Goal: Information Seeking & Learning: Learn about a topic

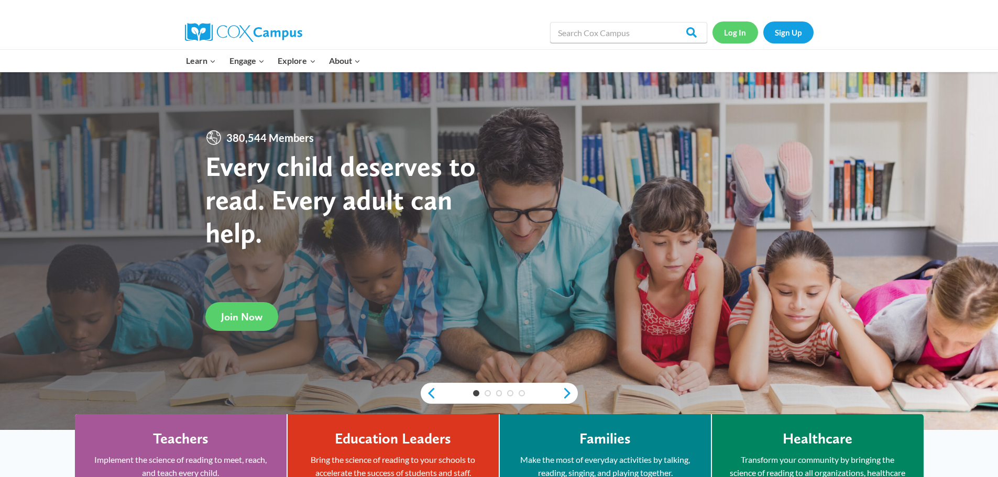
click at [739, 35] on link "Log In" at bounding box center [735, 31] width 46 height 21
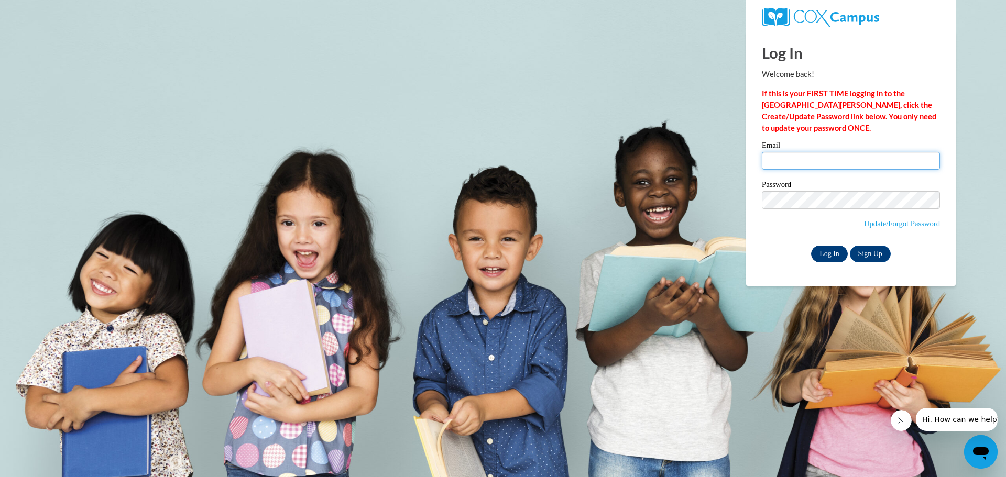
type input "billiefreiberger@gmail.com"
click at [829, 251] on input "Log In" at bounding box center [829, 254] width 37 height 17
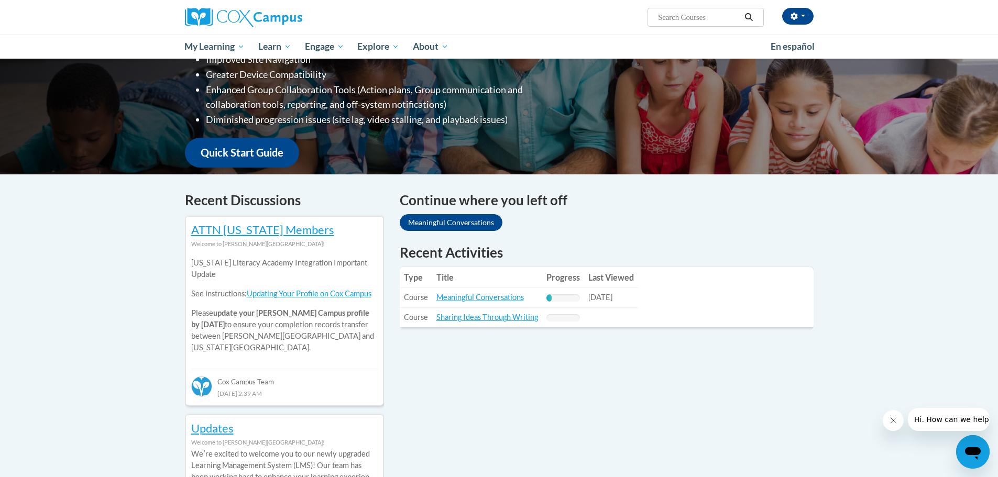
scroll to position [210, 0]
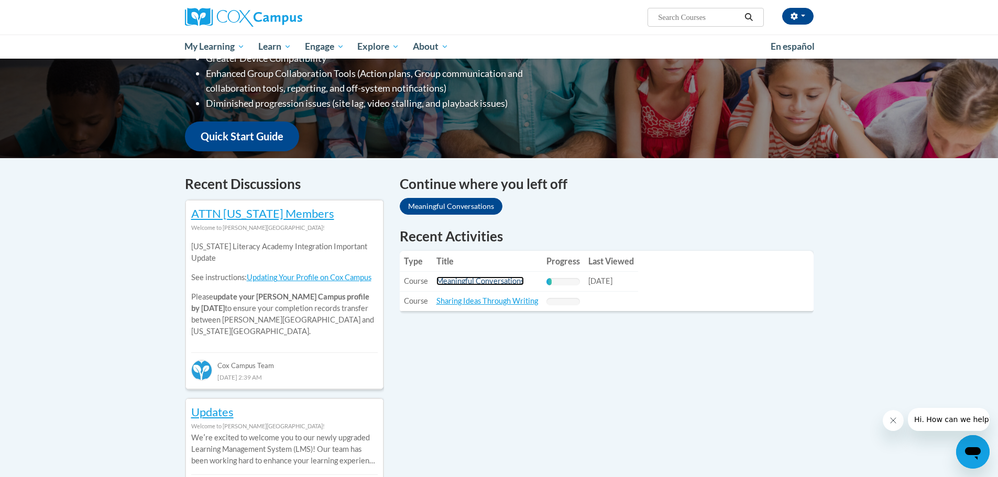
click at [463, 278] on link "Meaningful Conversations" at bounding box center [479, 281] width 87 height 9
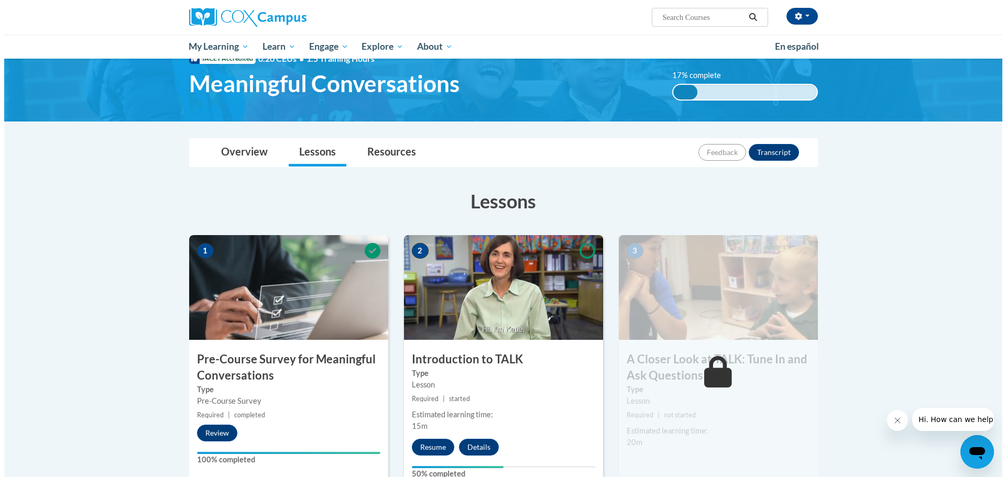
scroll to position [105, 0]
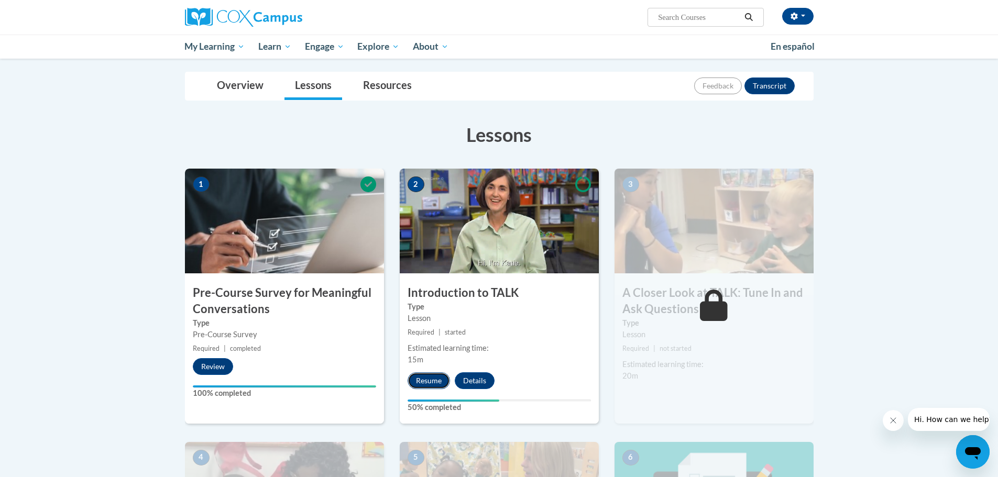
click at [437, 382] on button "Resume" at bounding box center [429, 380] width 42 height 17
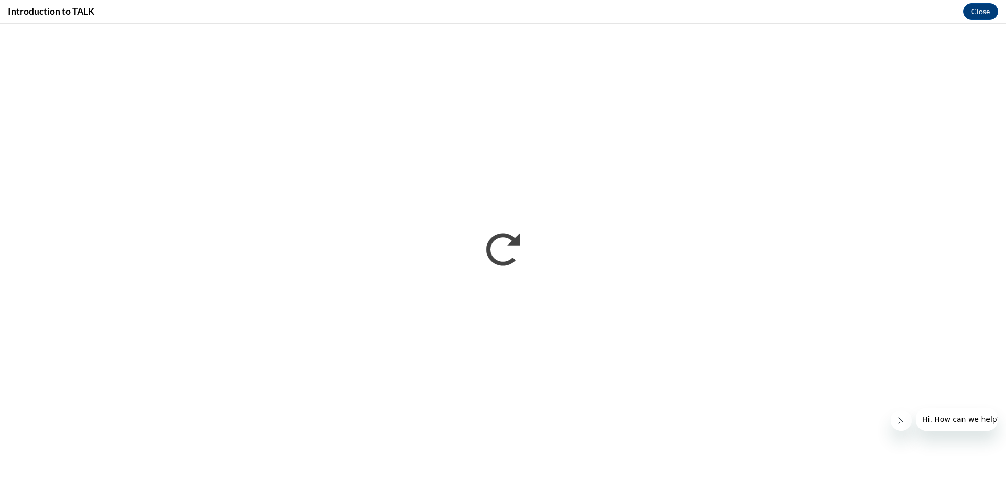
scroll to position [0, 0]
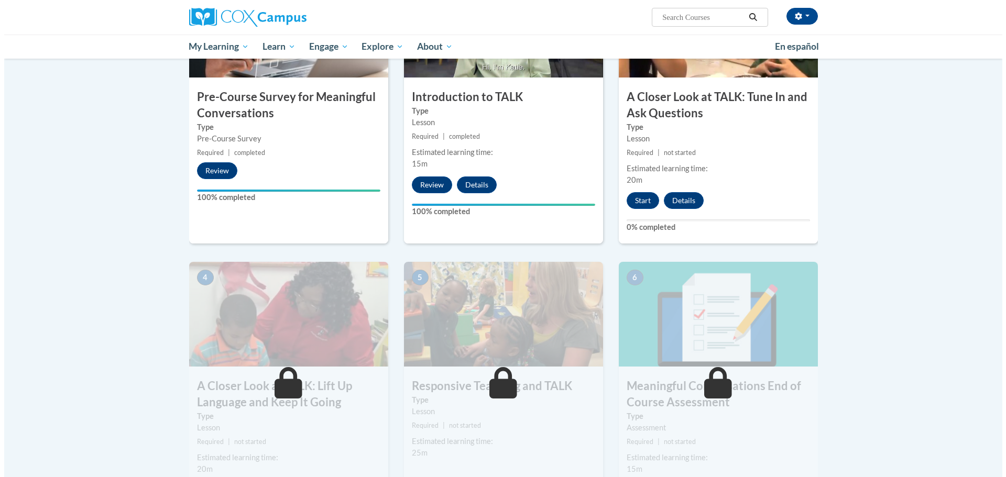
scroll to position [314, 0]
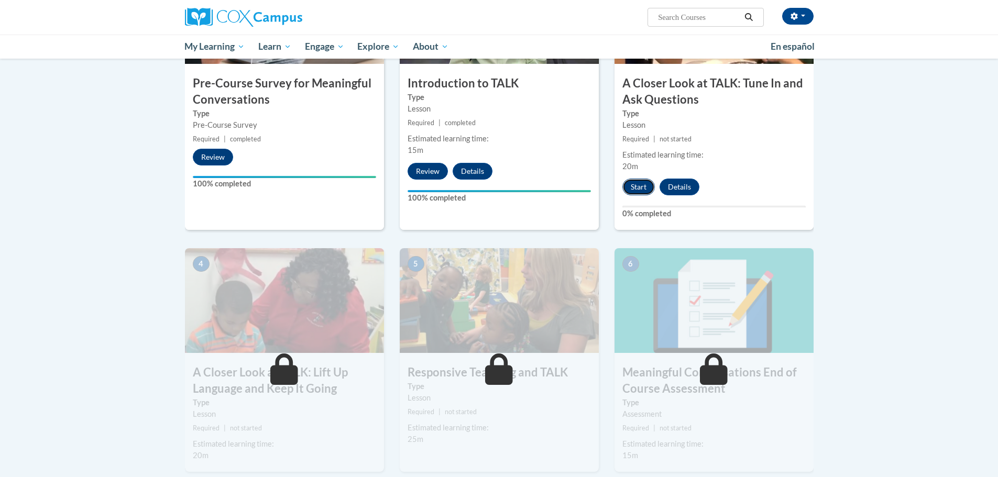
click at [641, 187] on button "Start" at bounding box center [638, 187] width 32 height 17
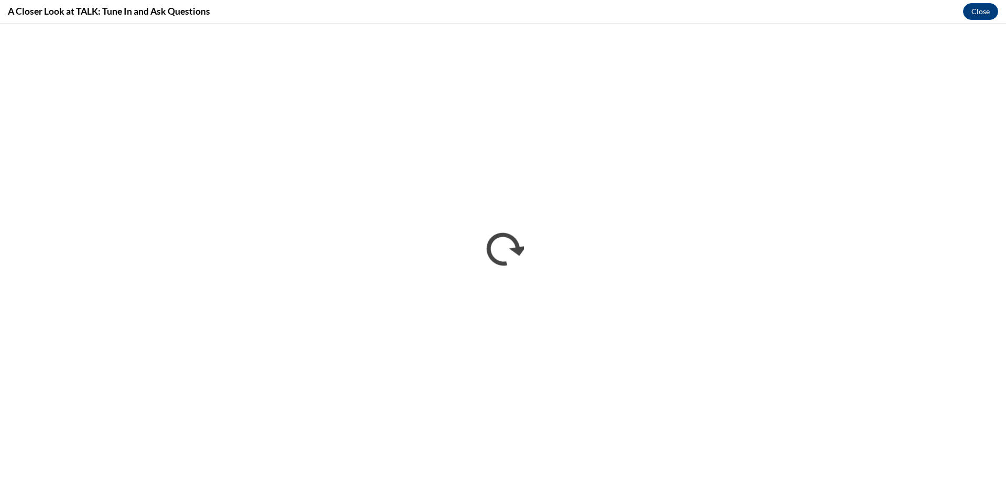
scroll to position [0, 0]
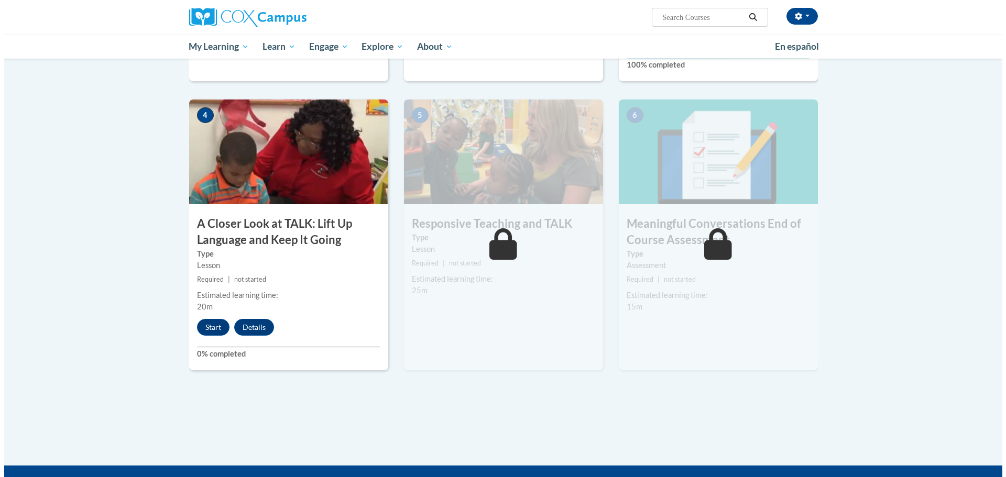
scroll to position [471, 0]
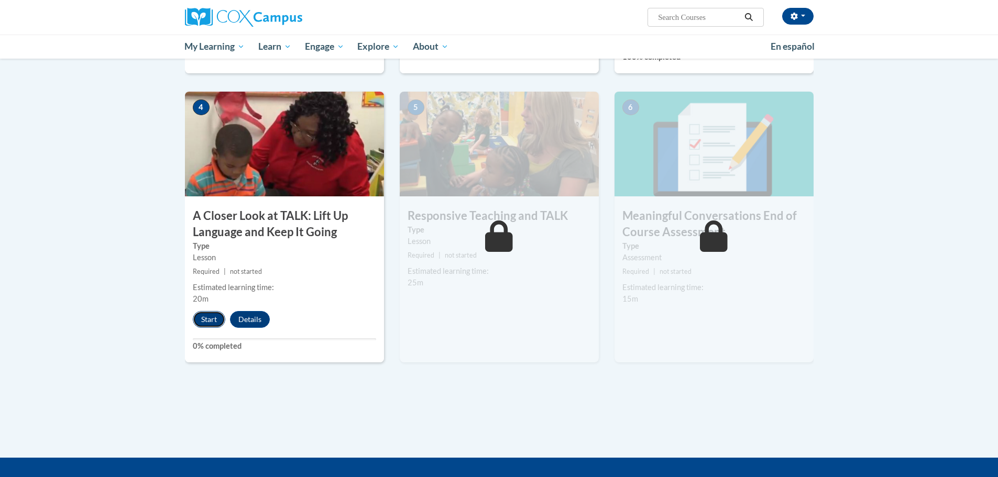
click at [203, 323] on button "Start" at bounding box center [209, 319] width 32 height 17
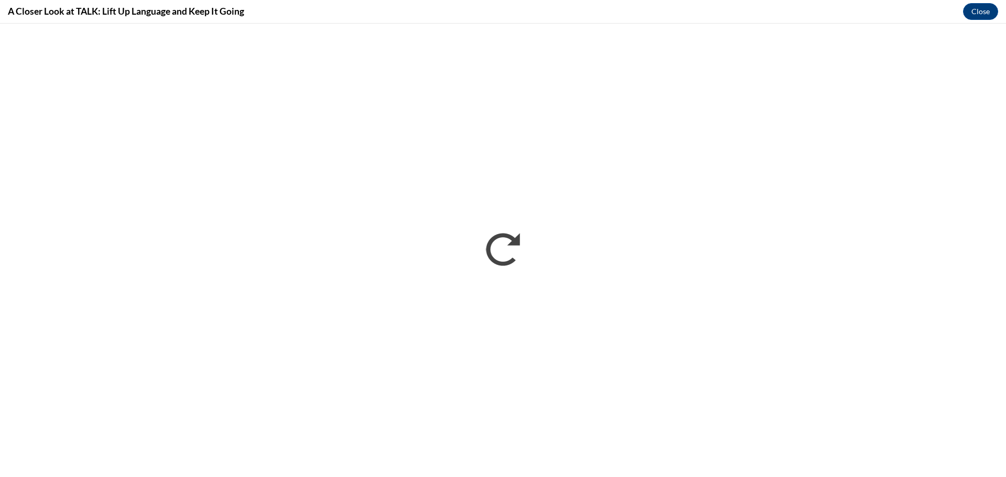
scroll to position [0, 0]
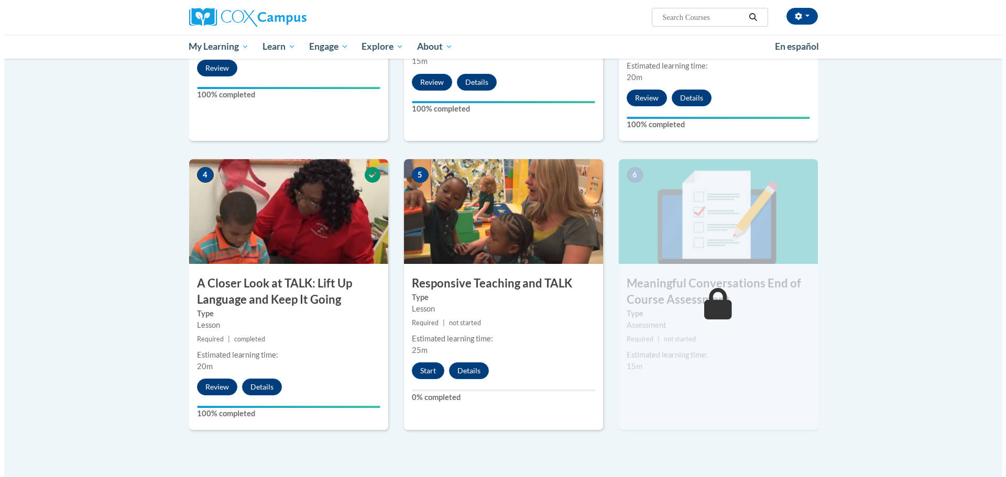
scroll to position [419, 0]
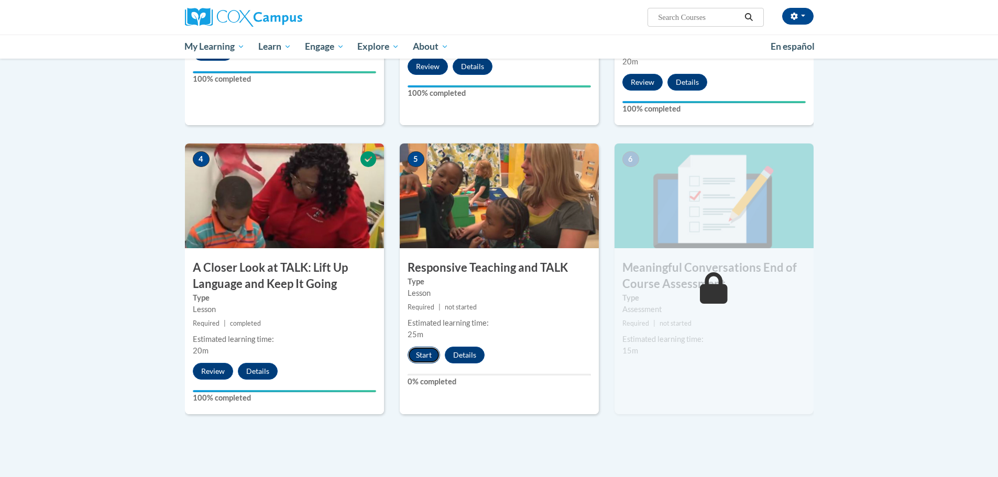
click at [420, 354] on button "Start" at bounding box center [424, 355] width 32 height 17
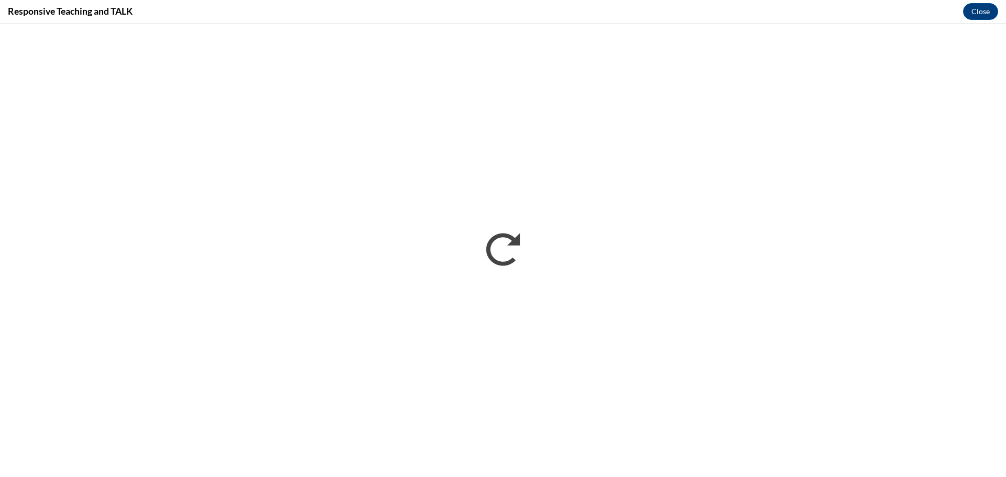
scroll to position [0, 0]
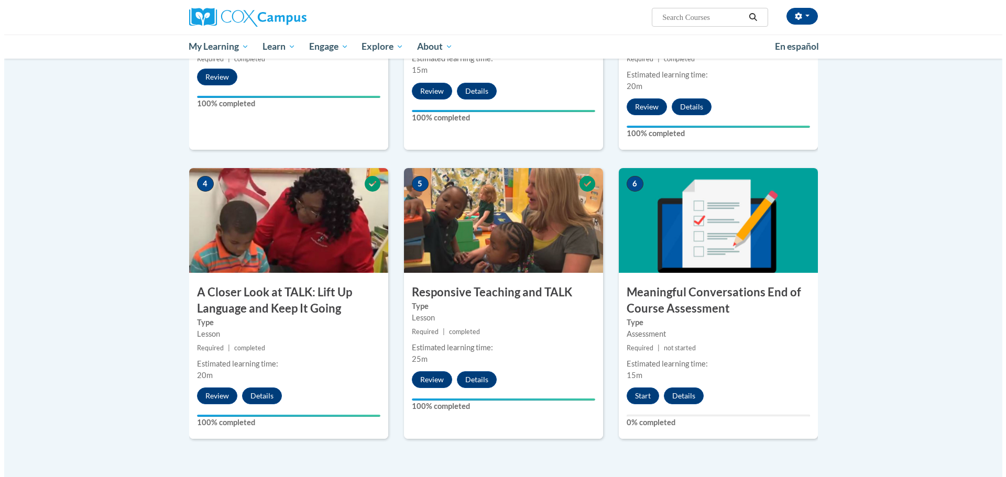
scroll to position [419, 0]
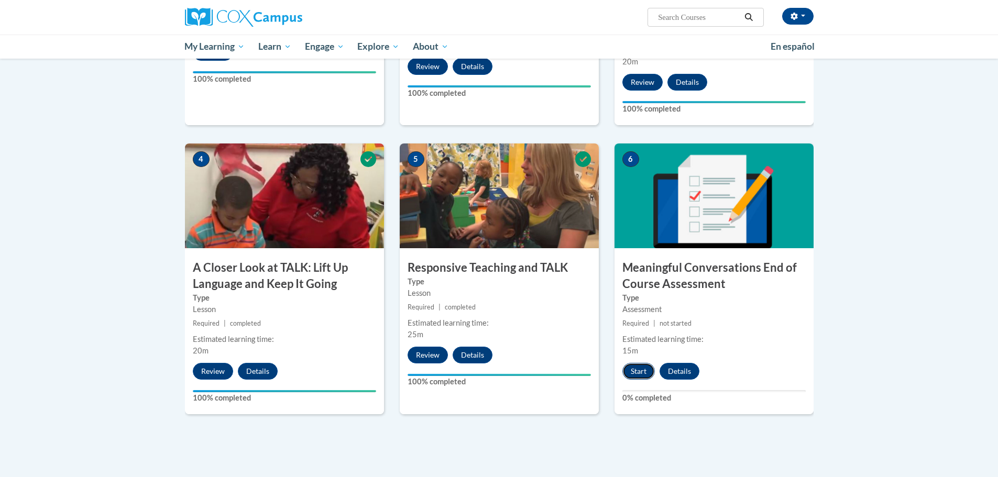
click at [627, 371] on button "Start" at bounding box center [638, 371] width 32 height 17
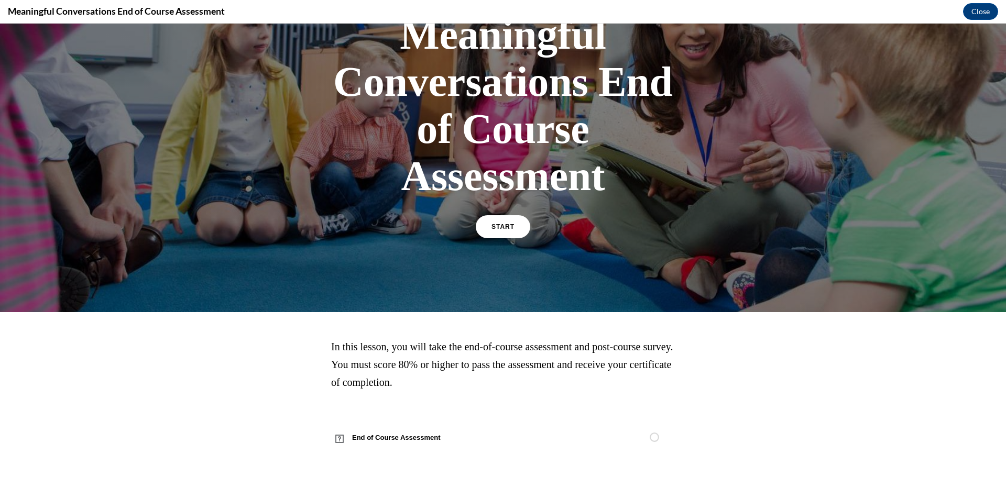
scroll to position [90, 0]
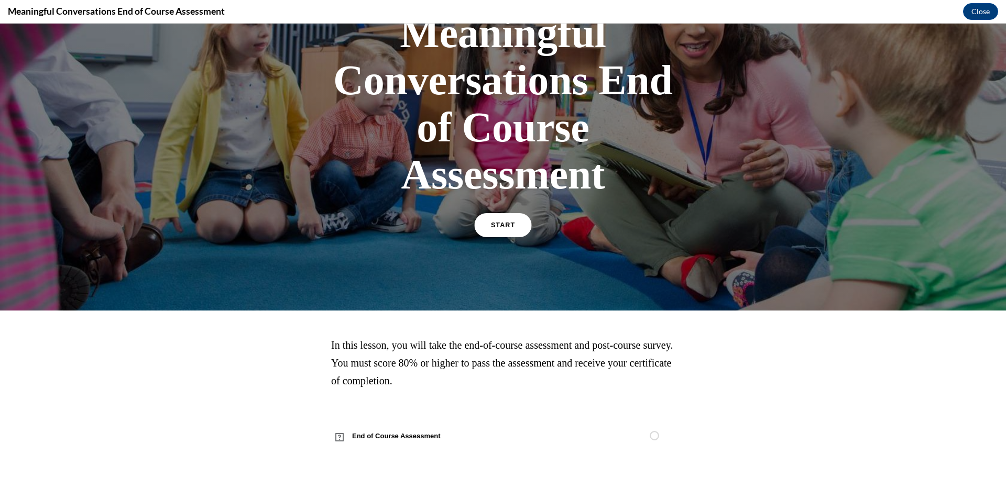
click at [500, 226] on span "START" at bounding box center [503, 226] width 24 height 8
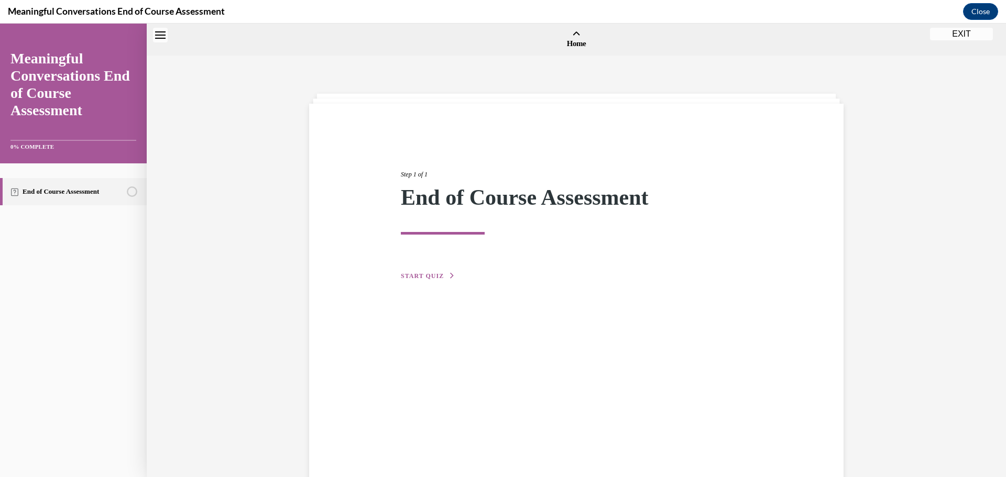
scroll to position [32, 0]
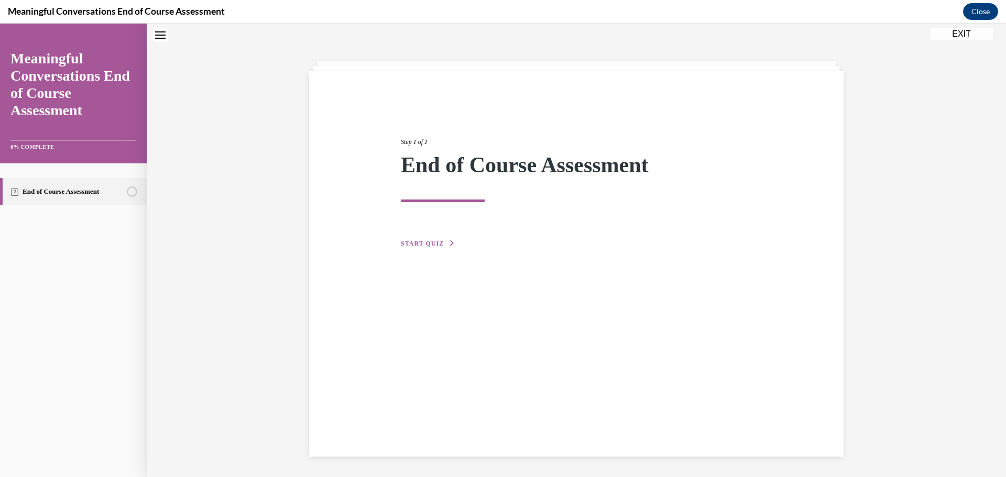
click at [424, 245] on span "START QUIZ" at bounding box center [422, 243] width 43 height 7
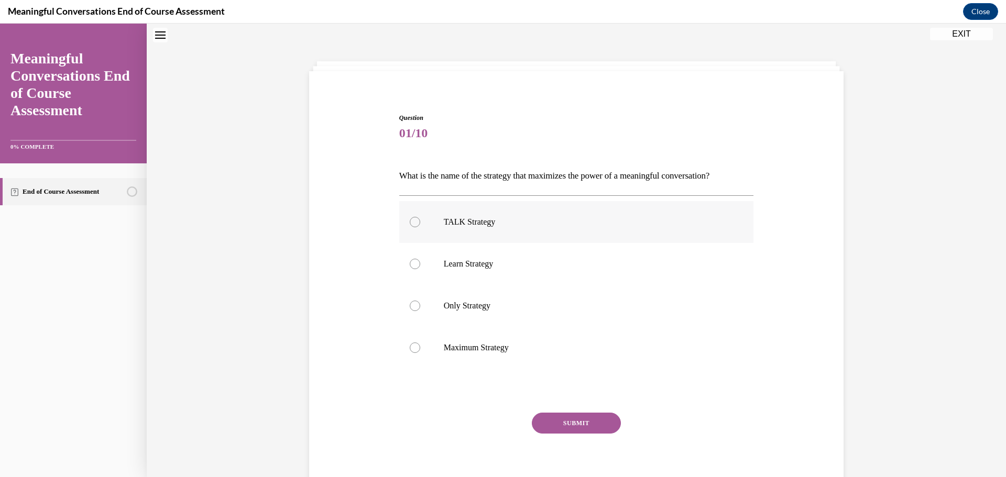
click at [411, 223] on div at bounding box center [415, 222] width 10 height 10
click at [411, 223] on input "TALK Strategy" at bounding box center [415, 222] width 10 height 10
radio input "true"
click at [568, 420] on button "SUBMIT" at bounding box center [576, 423] width 89 height 21
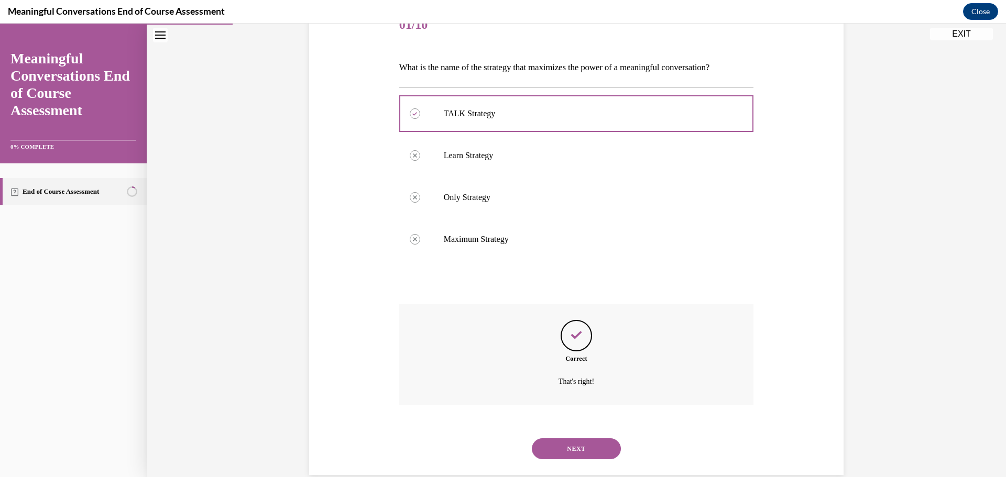
scroll to position [160, 0]
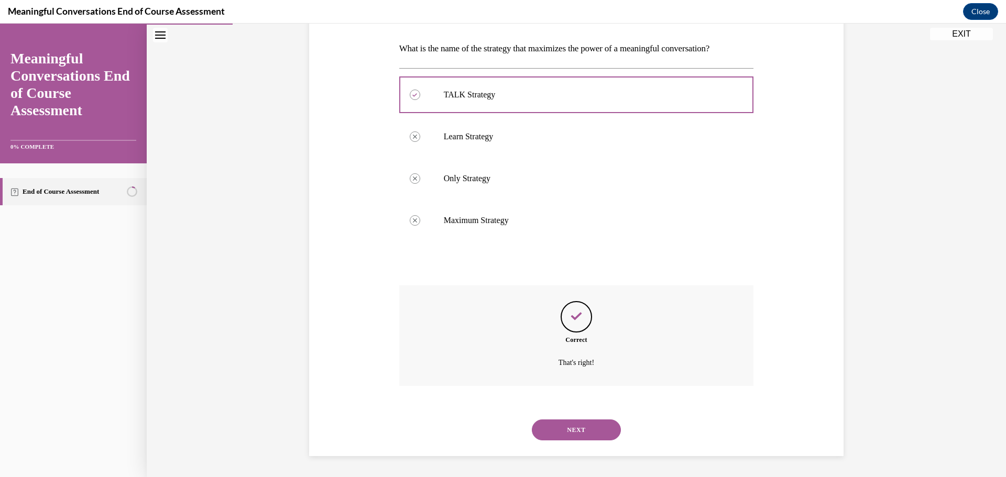
click at [579, 434] on button "NEXT" at bounding box center [576, 430] width 89 height 21
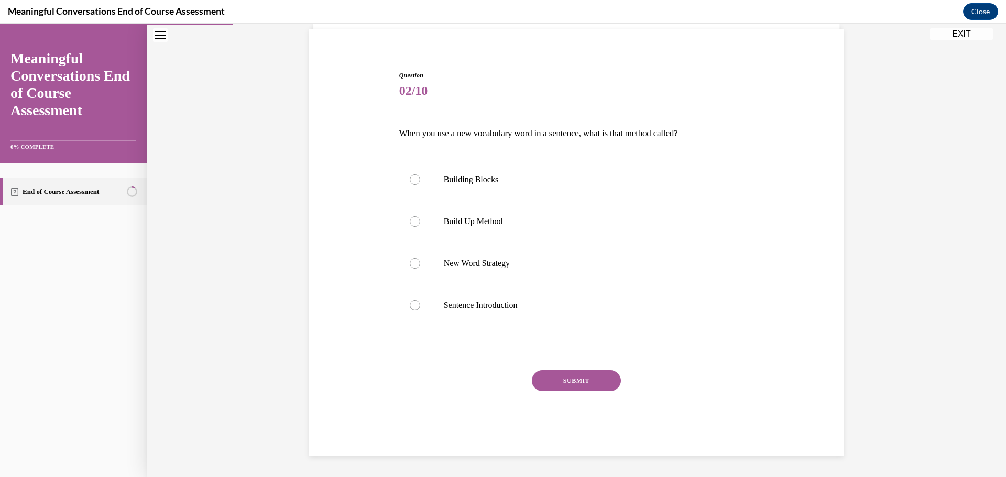
scroll to position [75, 0]
click at [497, 259] on p "New Word Strategy" at bounding box center [586, 263] width 284 height 10
click at [420, 259] on input "New Word Strategy" at bounding box center [415, 263] width 10 height 10
radio input "true"
click at [576, 377] on button "SUBMIT" at bounding box center [576, 380] width 89 height 21
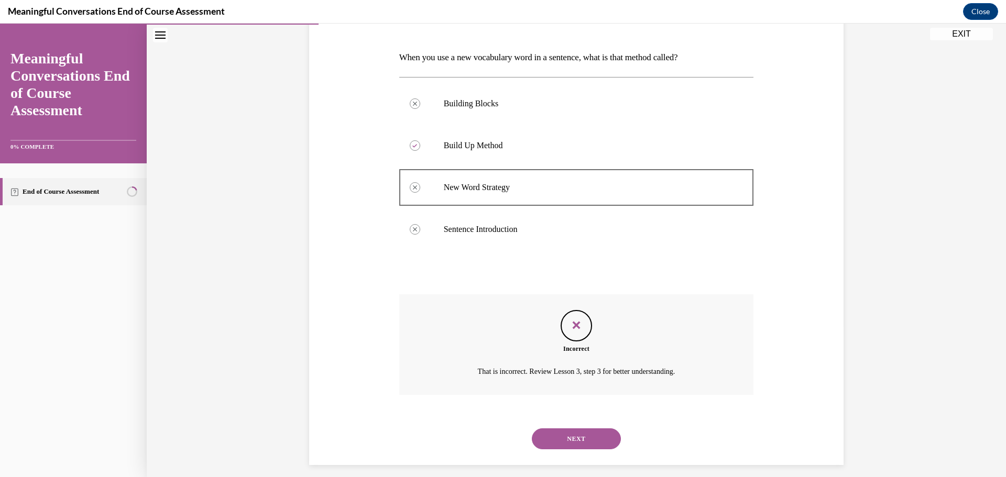
scroll to position [160, 0]
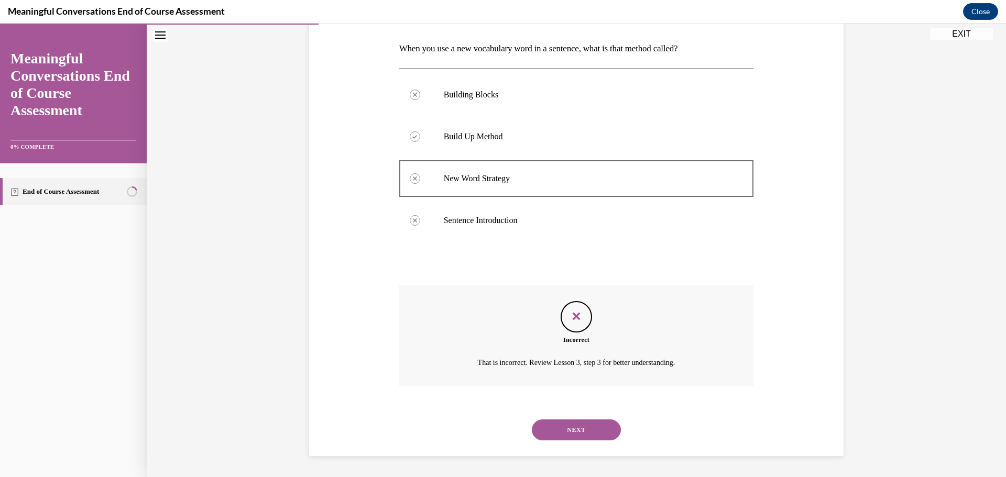
click at [581, 427] on button "NEXT" at bounding box center [576, 430] width 89 height 21
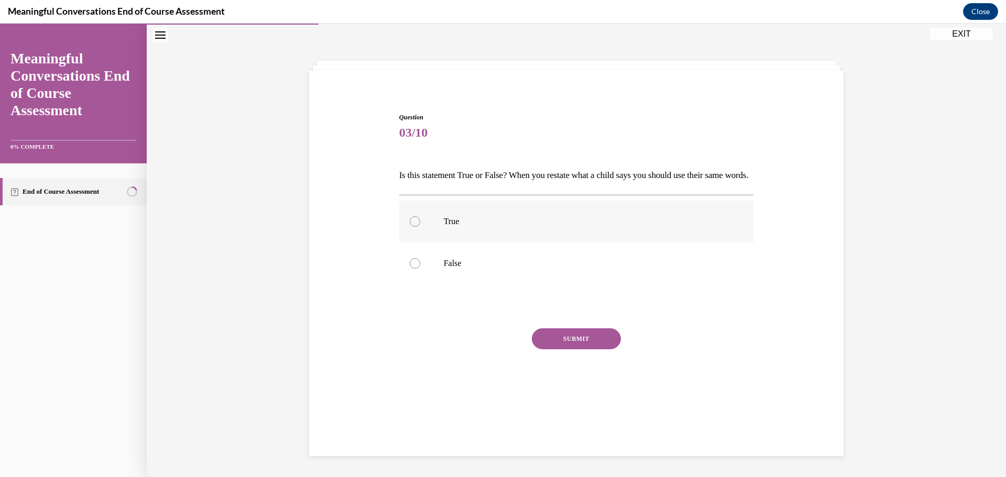
click at [413, 227] on div at bounding box center [415, 221] width 10 height 10
click at [413, 227] on input "True" at bounding box center [415, 221] width 10 height 10
radio input "true"
click at [562, 349] on button "SUBMIT" at bounding box center [576, 338] width 89 height 21
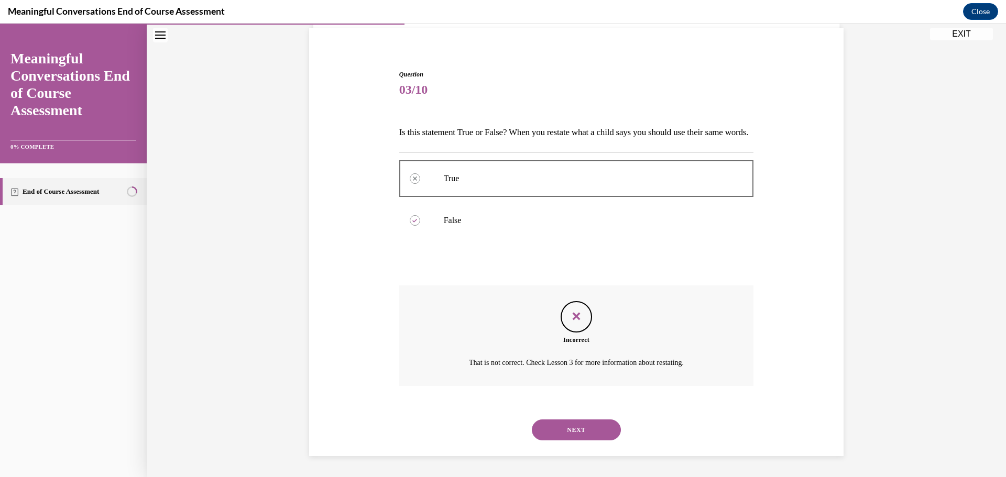
scroll to position [94, 0]
click at [570, 429] on button "NEXT" at bounding box center [576, 430] width 89 height 21
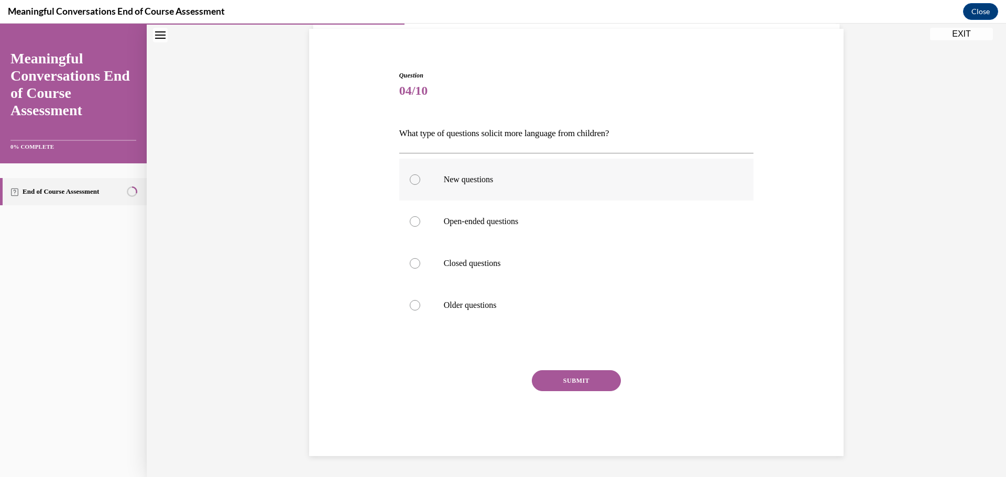
scroll to position [36, 0]
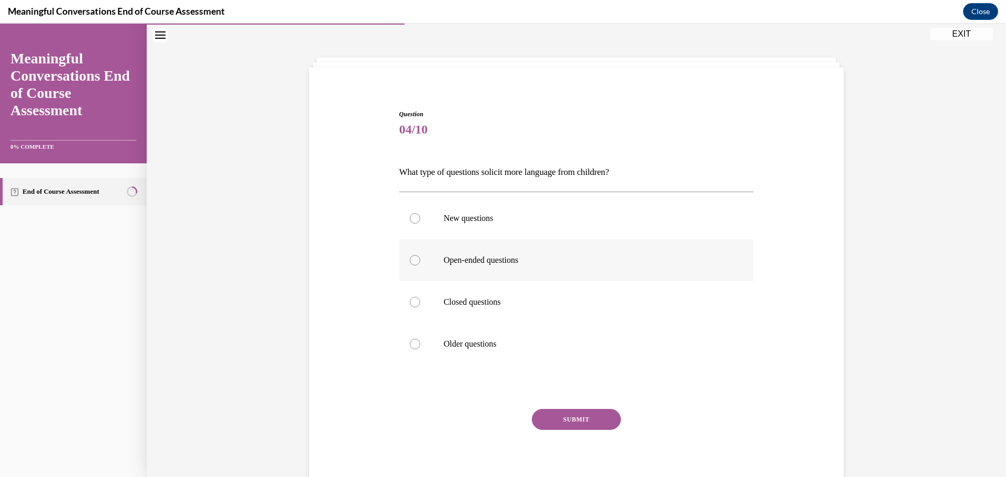
click at [413, 268] on label "Open-ended questions" at bounding box center [576, 260] width 355 height 42
click at [413, 266] on input "Open-ended questions" at bounding box center [415, 260] width 10 height 10
radio input "true"
click at [556, 422] on button "SUBMIT" at bounding box center [576, 419] width 89 height 21
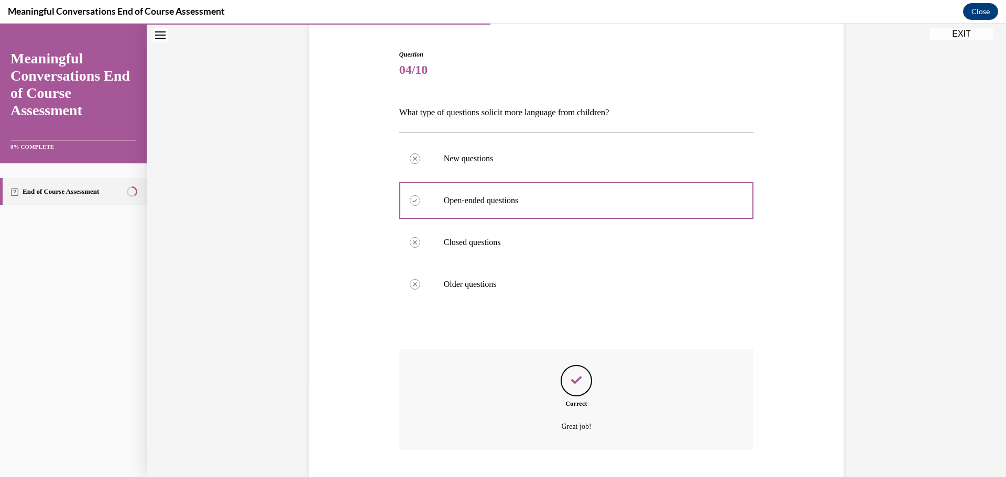
scroll to position [160, 0]
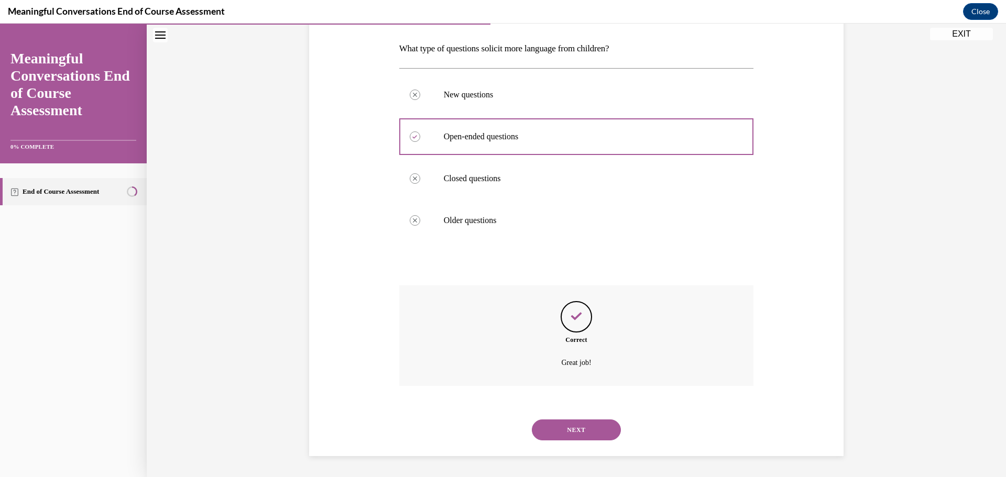
click at [558, 425] on button "NEXT" at bounding box center [576, 430] width 89 height 21
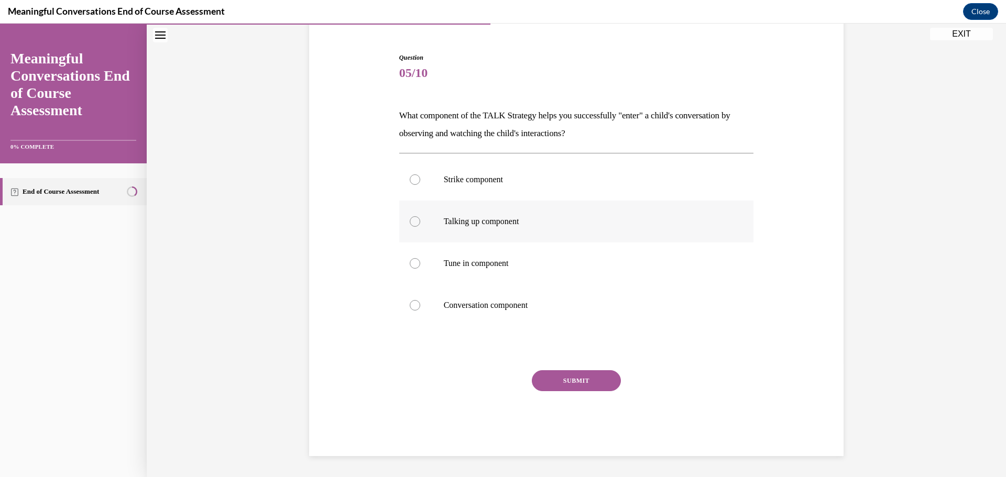
click at [424, 229] on label "Talking up component" at bounding box center [576, 222] width 355 height 42
click at [420, 227] on input "Talking up component" at bounding box center [415, 221] width 10 height 10
radio input "true"
click at [564, 382] on button "SUBMIT" at bounding box center [576, 380] width 89 height 21
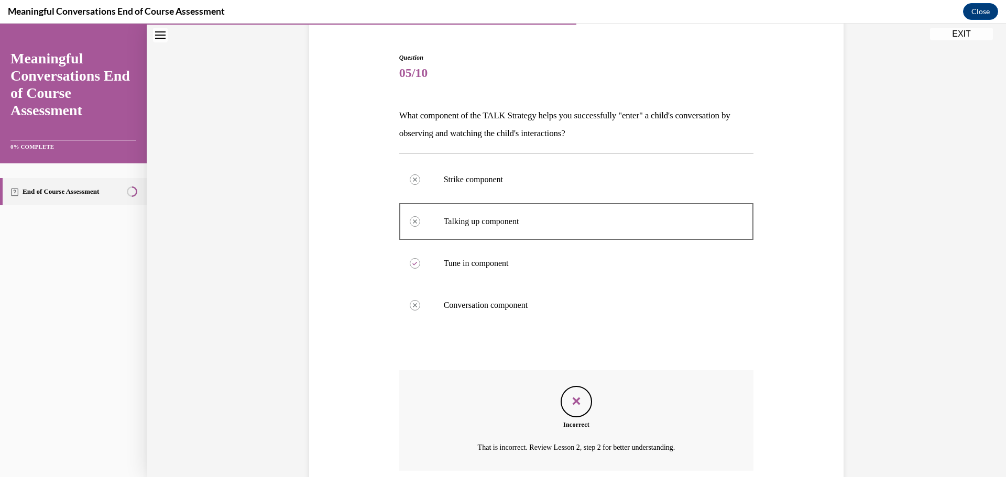
scroll to position [178, 0]
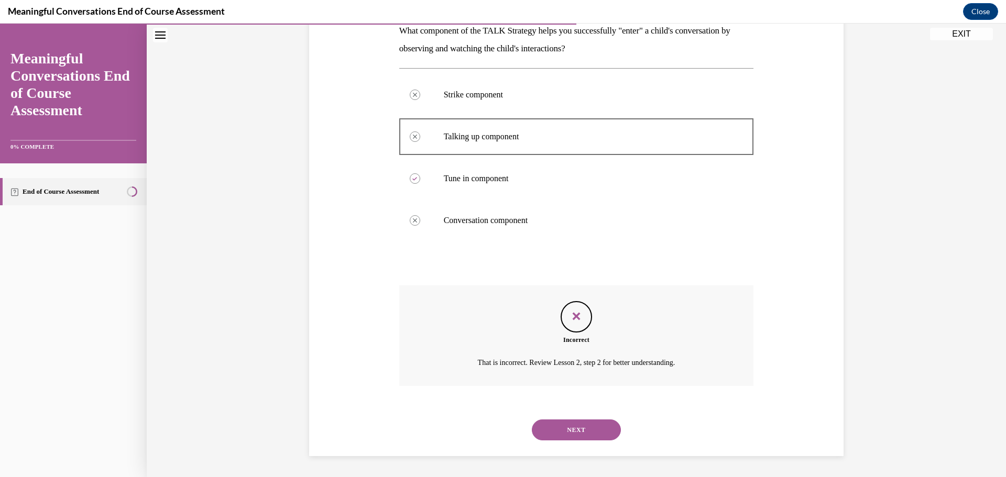
click at [576, 432] on button "NEXT" at bounding box center [576, 430] width 89 height 21
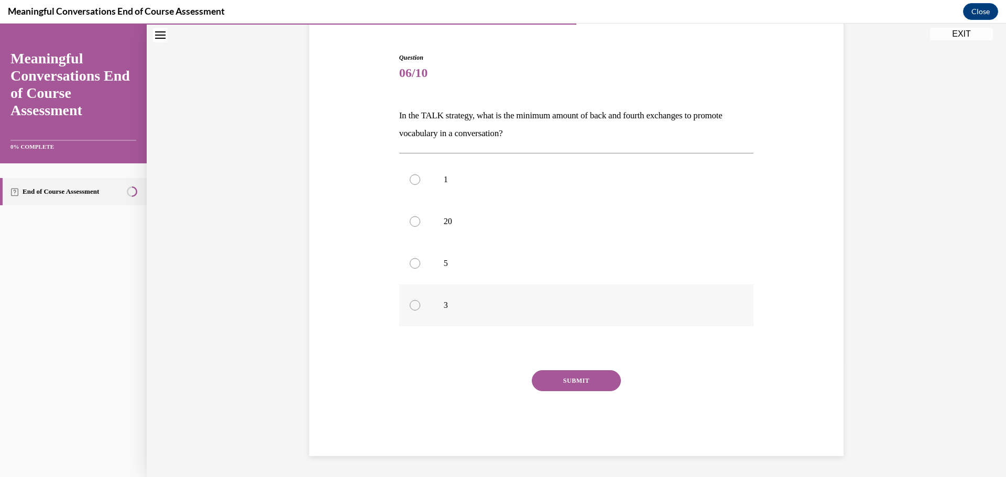
click at [418, 302] on label "3" at bounding box center [576, 305] width 355 height 42
click at [418, 302] on input "3" at bounding box center [415, 305] width 10 height 10
radio input "true"
click at [430, 264] on label "5" at bounding box center [576, 264] width 355 height 42
click at [420, 264] on input "5" at bounding box center [415, 263] width 10 height 10
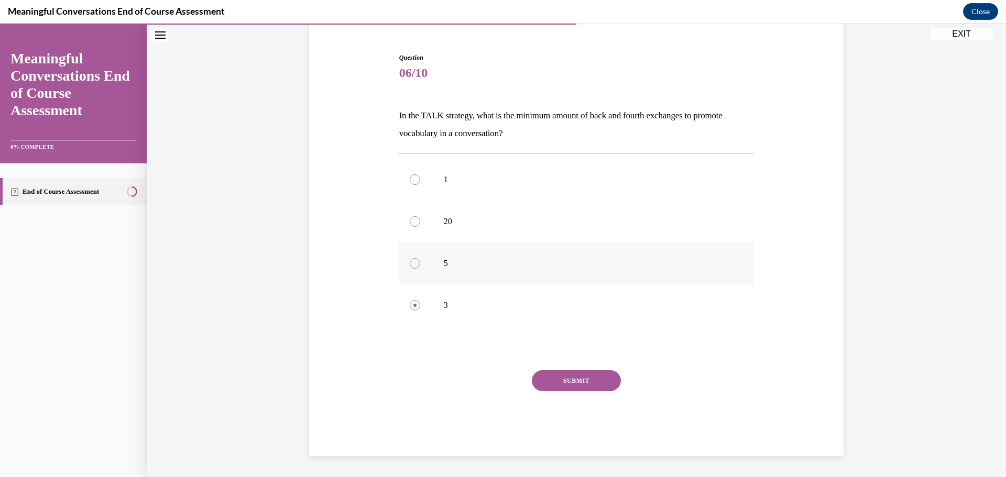
radio input "true"
click at [564, 381] on button "SUBMIT" at bounding box center [576, 380] width 89 height 21
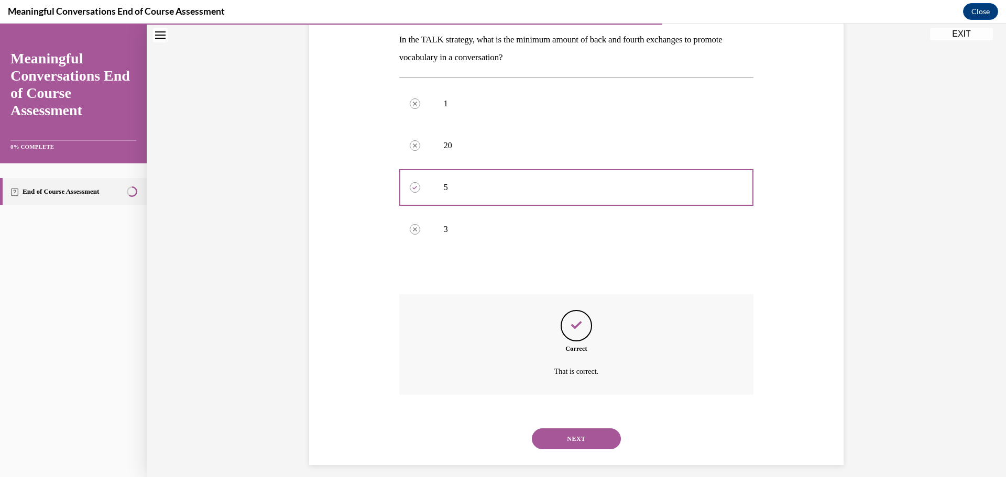
scroll to position [178, 0]
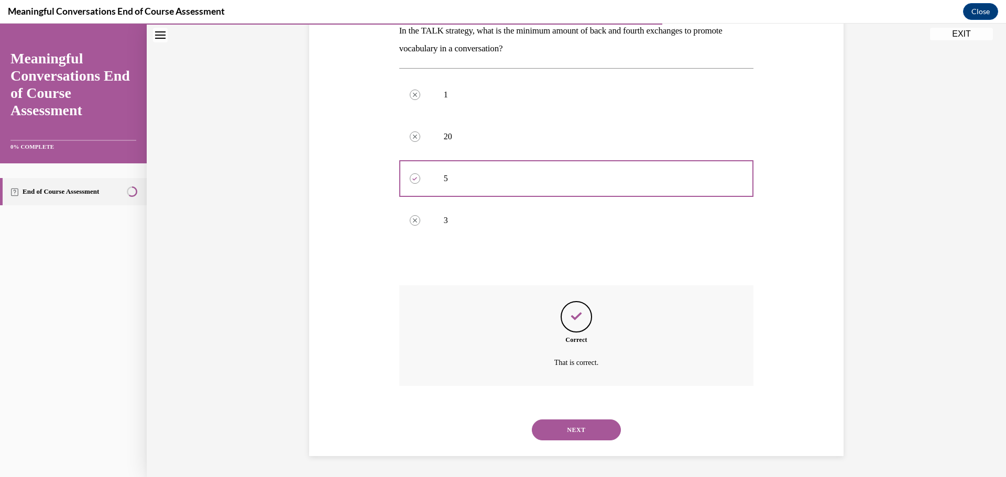
click at [572, 433] on button "NEXT" at bounding box center [576, 430] width 89 height 21
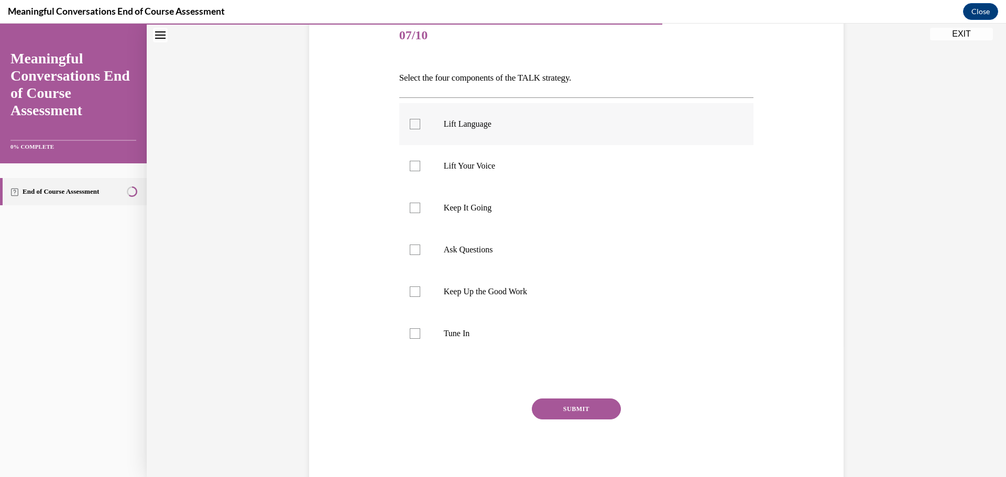
scroll to position [105, 0]
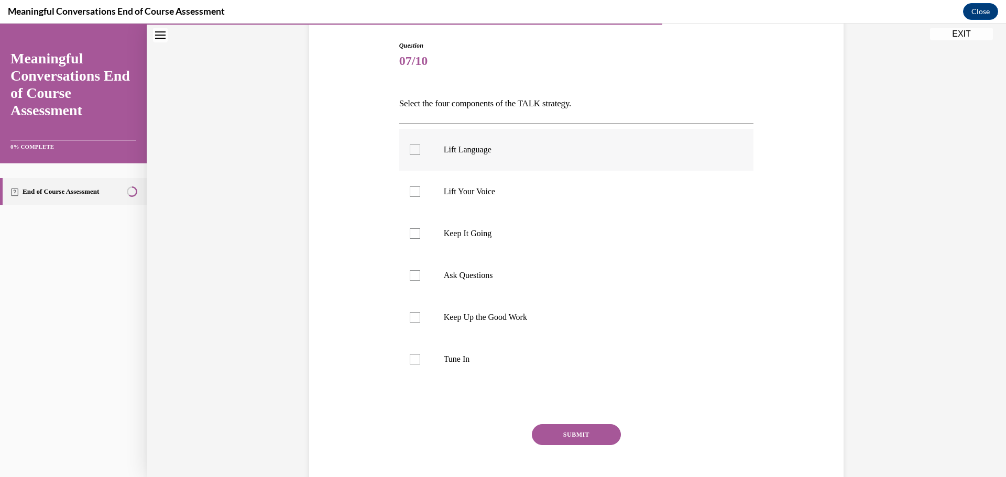
drag, startPoint x: 411, startPoint y: 149, endPoint x: 412, endPoint y: 163, distance: 13.6
click at [412, 151] on div at bounding box center [415, 150] width 10 height 10
click at [412, 151] on input "Lift Language" at bounding box center [415, 150] width 10 height 10
checkbox input "true"
click at [405, 234] on label "Keep It Going" at bounding box center [576, 234] width 355 height 42
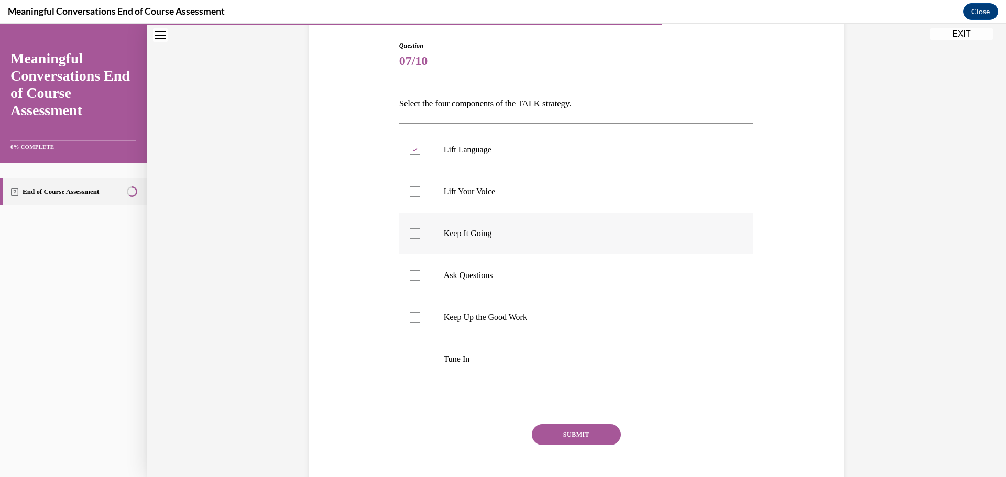
click at [410, 234] on input "Keep It Going" at bounding box center [415, 233] width 10 height 10
checkbox input "true"
click at [410, 277] on div at bounding box center [415, 275] width 10 height 10
click at [410, 277] on input "Ask Questions" at bounding box center [415, 275] width 10 height 10
checkbox input "true"
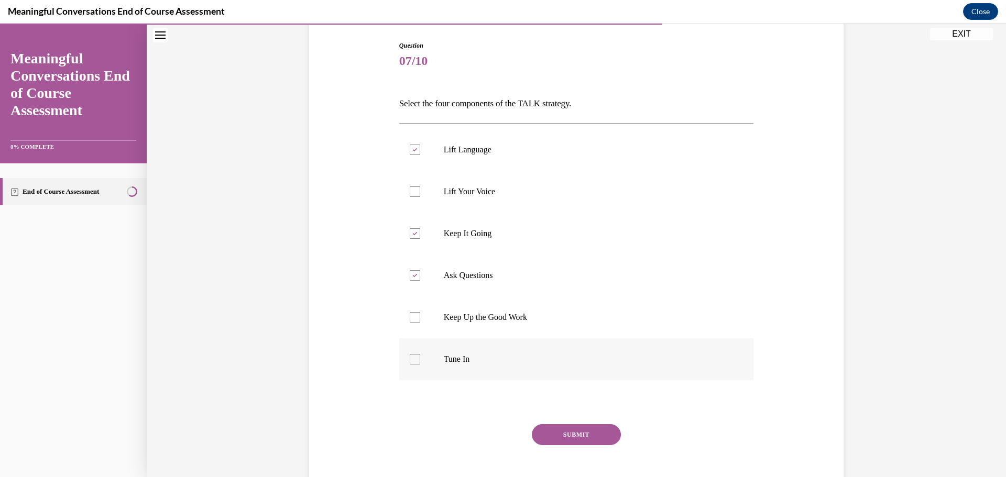
click at [410, 363] on div at bounding box center [415, 359] width 10 height 10
click at [410, 363] on input "Tune In" at bounding box center [415, 359] width 10 height 10
checkbox input "true"
click at [577, 432] on button "SUBMIT" at bounding box center [576, 434] width 89 height 21
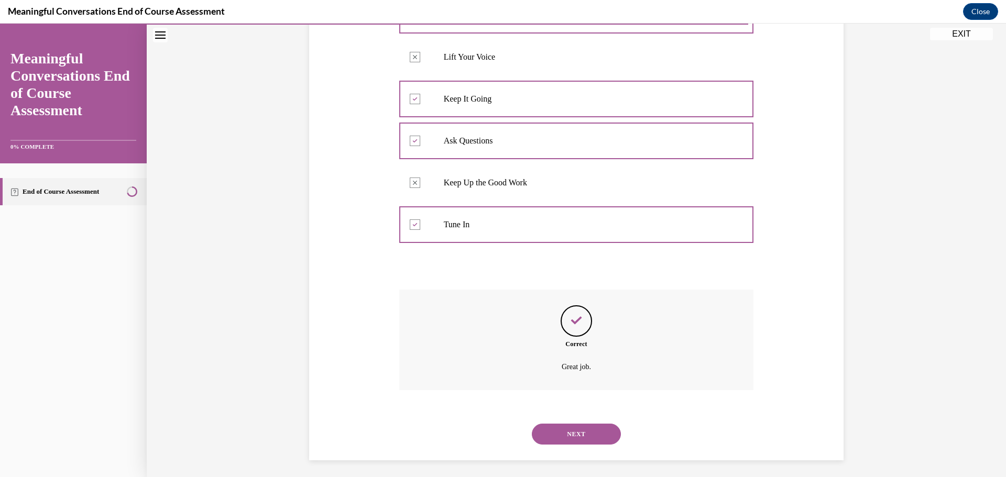
scroll to position [244, 0]
click at [576, 433] on button "NEXT" at bounding box center [576, 430] width 89 height 21
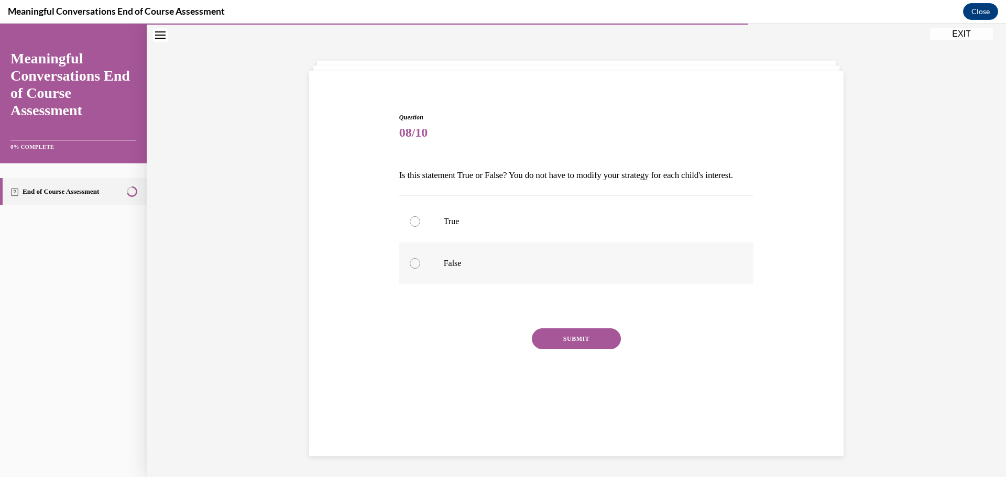
click at [410, 269] on div at bounding box center [415, 263] width 10 height 10
click at [410, 269] on input "False" at bounding box center [415, 263] width 10 height 10
radio input "true"
click at [603, 349] on button "SUBMIT" at bounding box center [576, 338] width 89 height 21
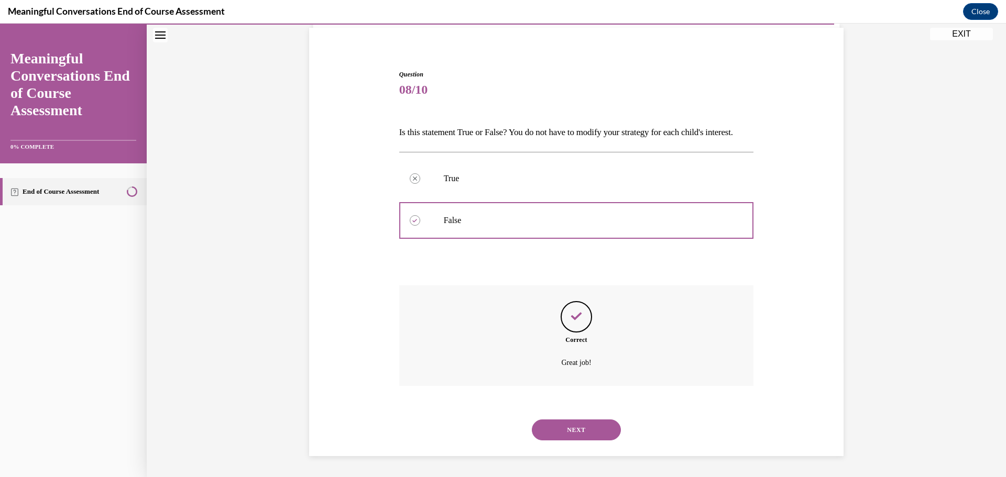
scroll to position [94, 0]
click at [573, 426] on button "NEXT" at bounding box center [576, 430] width 89 height 21
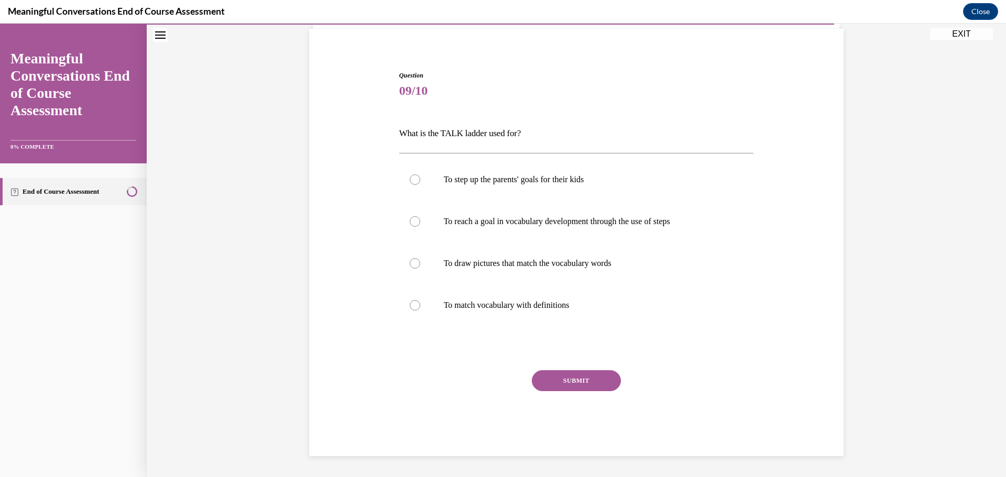
scroll to position [36, 0]
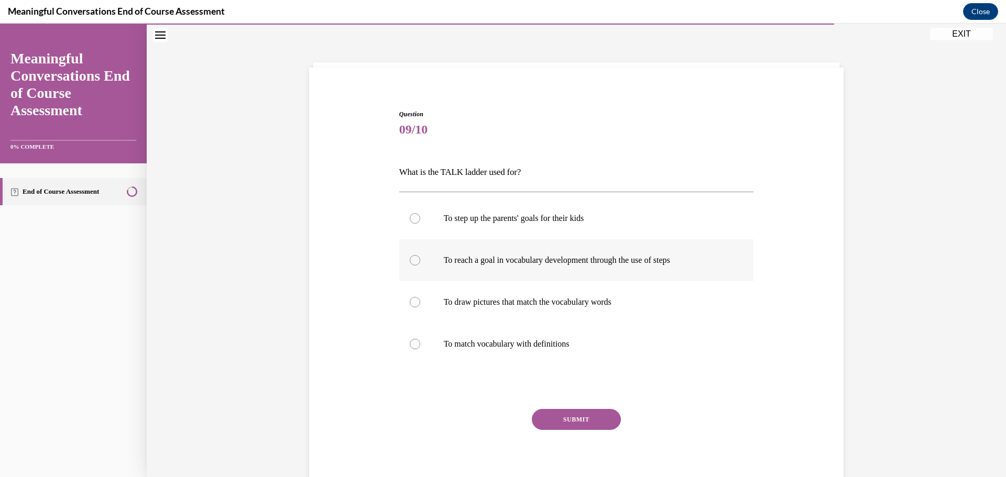
click at [414, 260] on div at bounding box center [415, 260] width 10 height 10
click at [414, 260] on input "To reach a goal in vocabulary development through the use of steps" at bounding box center [415, 260] width 10 height 10
radio input "true"
click at [572, 416] on button "SUBMIT" at bounding box center [576, 419] width 89 height 21
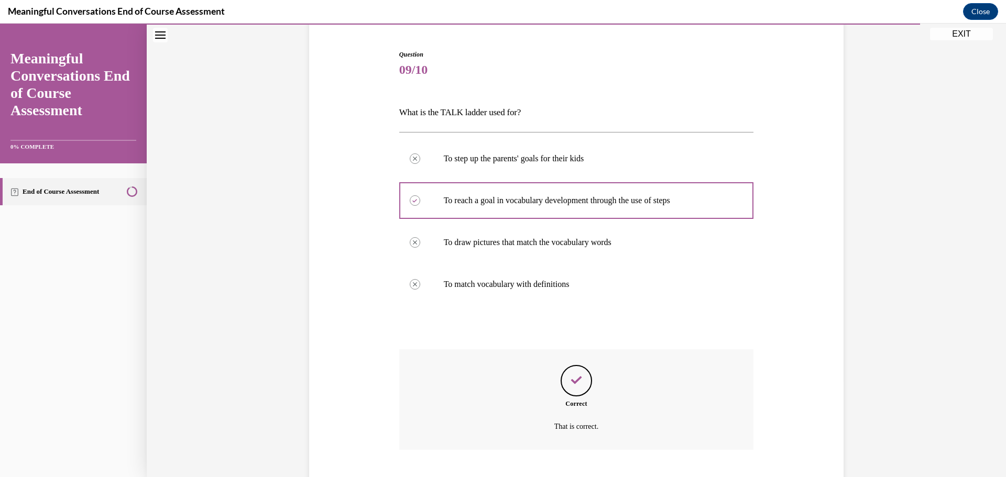
scroll to position [160, 0]
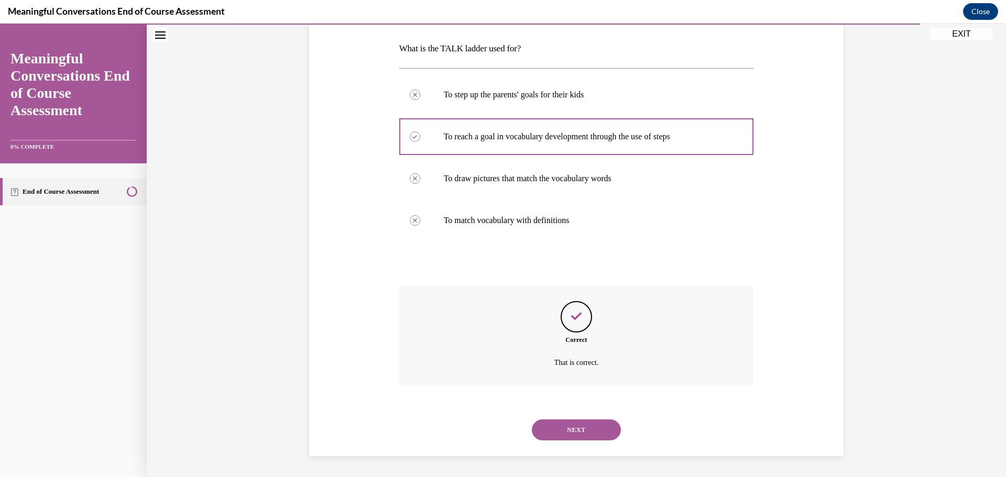
click at [575, 431] on button "NEXT" at bounding box center [576, 430] width 89 height 21
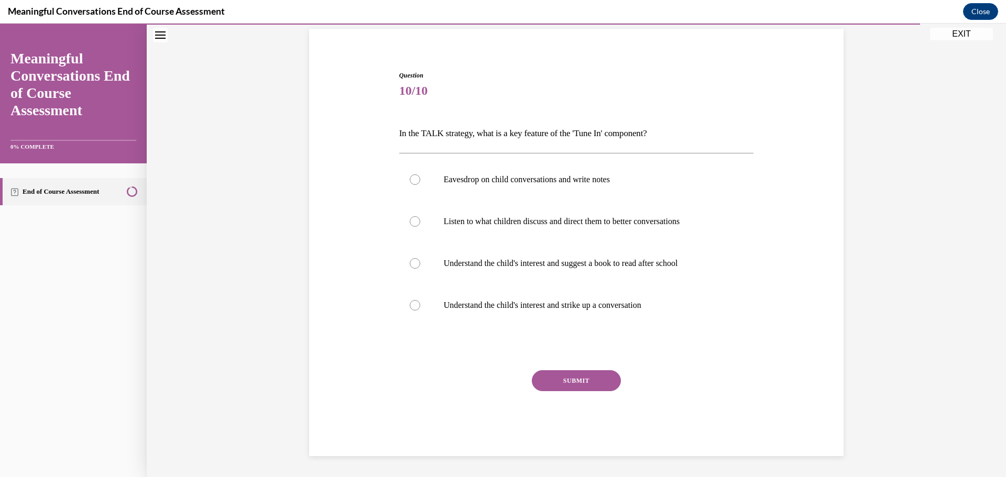
scroll to position [75, 0]
click at [412, 307] on div at bounding box center [415, 305] width 10 height 10
click at [412, 307] on input "Understand the child's interest and strike up a conversation" at bounding box center [415, 305] width 10 height 10
radio input "true"
click at [547, 379] on button "SUBMIT" at bounding box center [576, 380] width 89 height 21
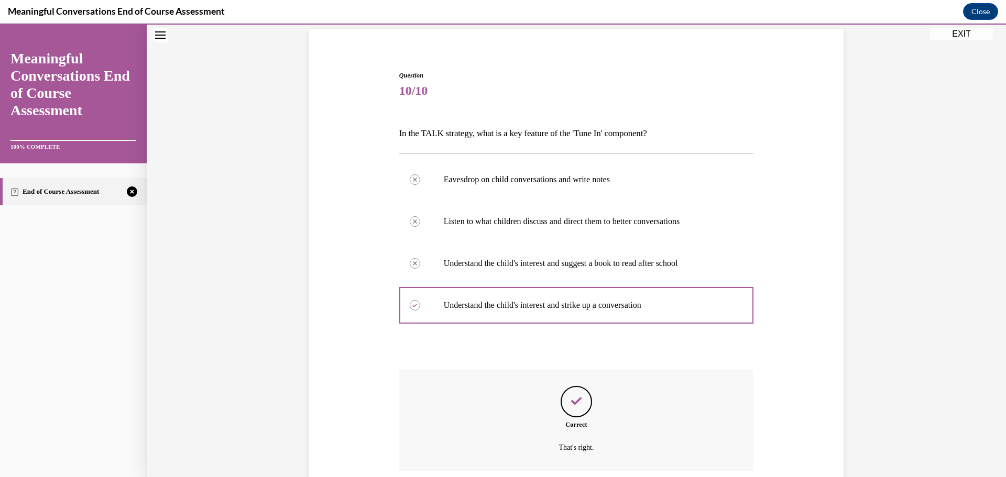
scroll to position [160, 0]
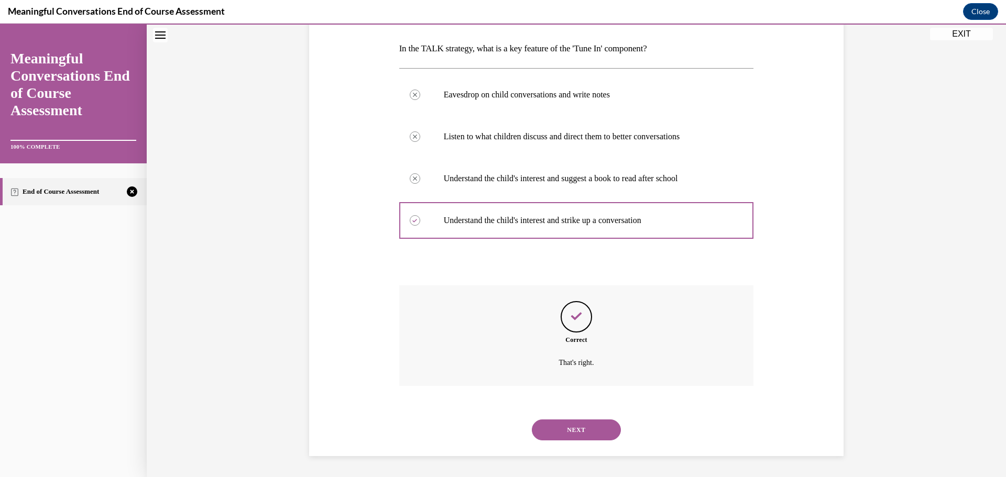
click at [563, 425] on button "NEXT" at bounding box center [576, 430] width 89 height 21
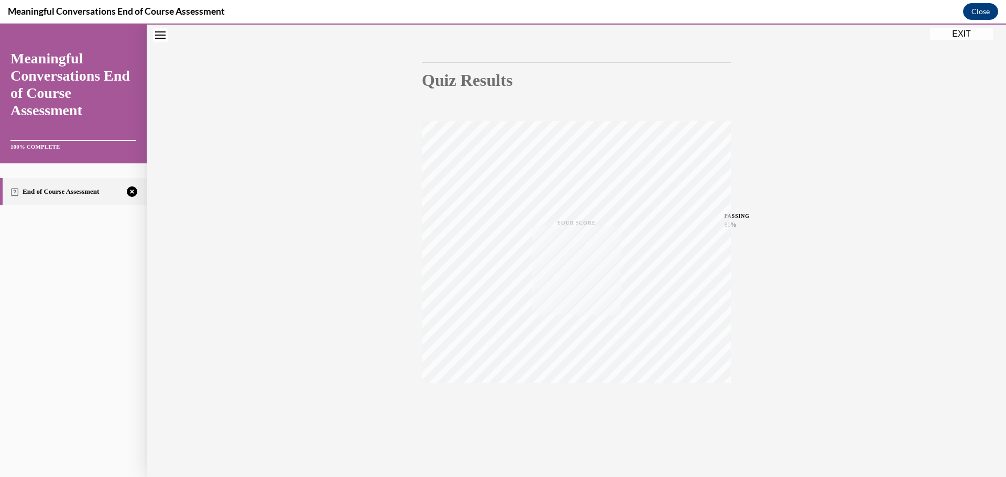
scroll to position [83, 0]
click at [581, 397] on span "TAKE AGAIN" at bounding box center [576, 399] width 37 height 6
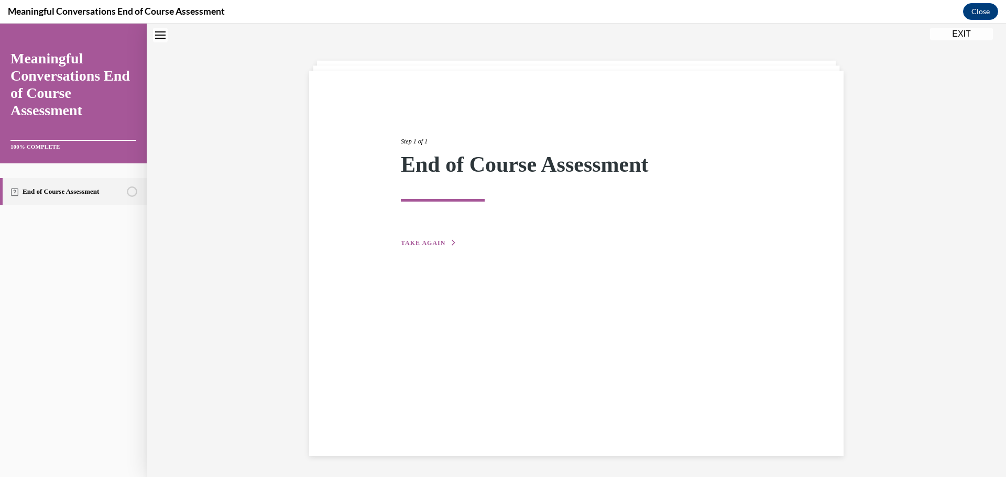
scroll to position [33, 0]
click at [426, 245] on span "TAKE AGAIN" at bounding box center [423, 242] width 45 height 7
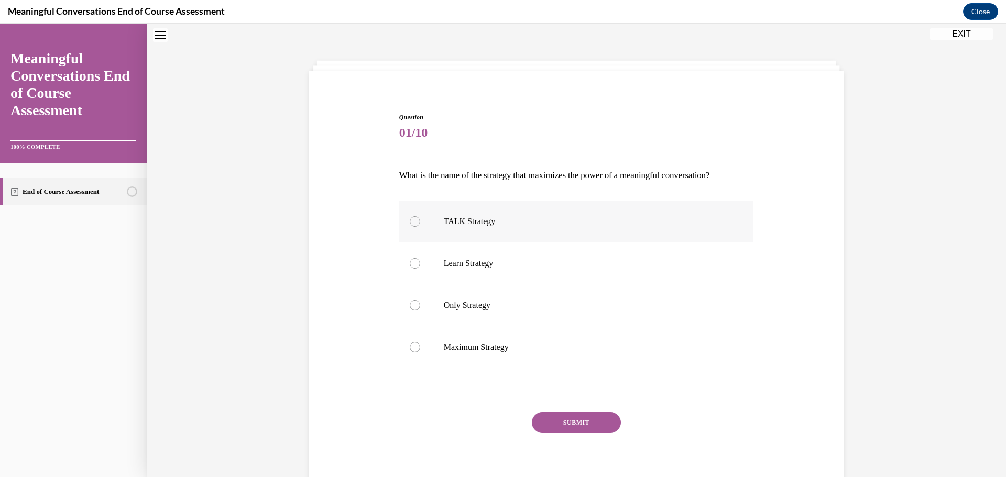
click at [450, 214] on label "TALK Strategy" at bounding box center [576, 222] width 355 height 42
click at [420, 216] on input "TALK Strategy" at bounding box center [415, 221] width 10 height 10
radio input "true"
click at [551, 426] on button "SUBMIT" at bounding box center [576, 422] width 89 height 21
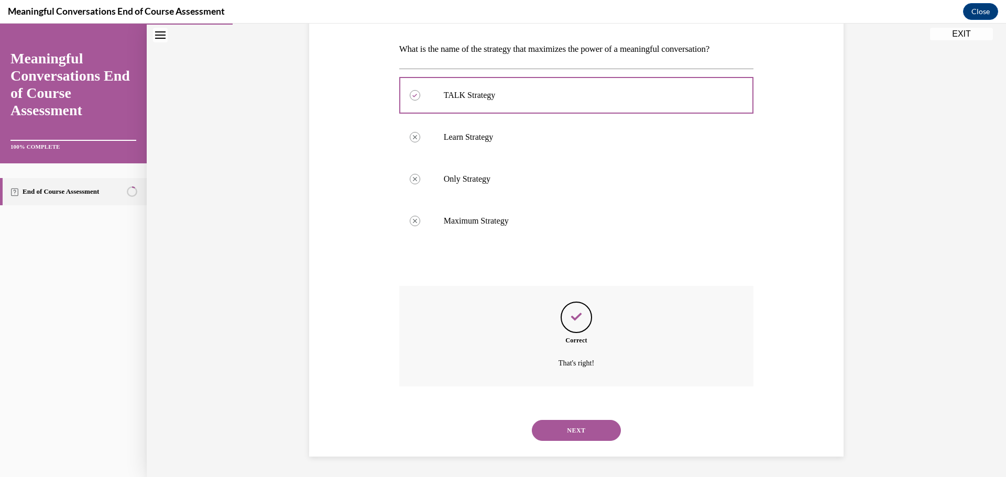
scroll to position [160, 0]
click at [573, 429] on button "NEXT" at bounding box center [576, 430] width 89 height 21
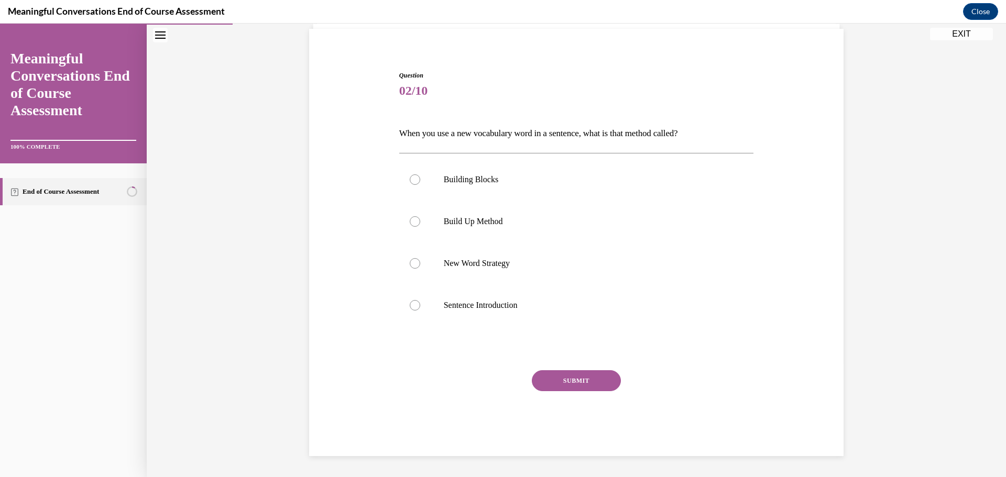
scroll to position [75, 0]
click at [417, 263] on label "New Word Strategy" at bounding box center [576, 264] width 355 height 42
click at [417, 263] on input "New Word Strategy" at bounding box center [415, 263] width 10 height 10
radio input "true"
click at [543, 377] on button "SUBMIT" at bounding box center [576, 380] width 89 height 21
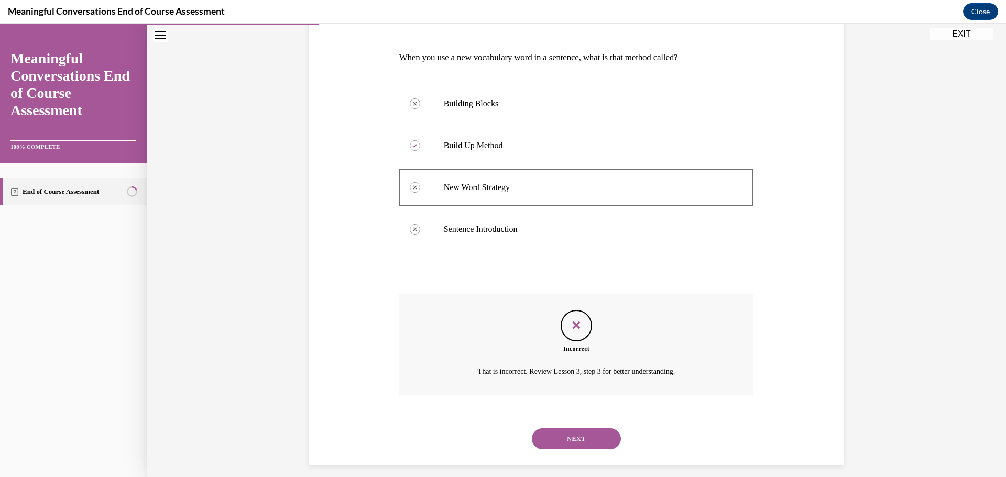
scroll to position [160, 0]
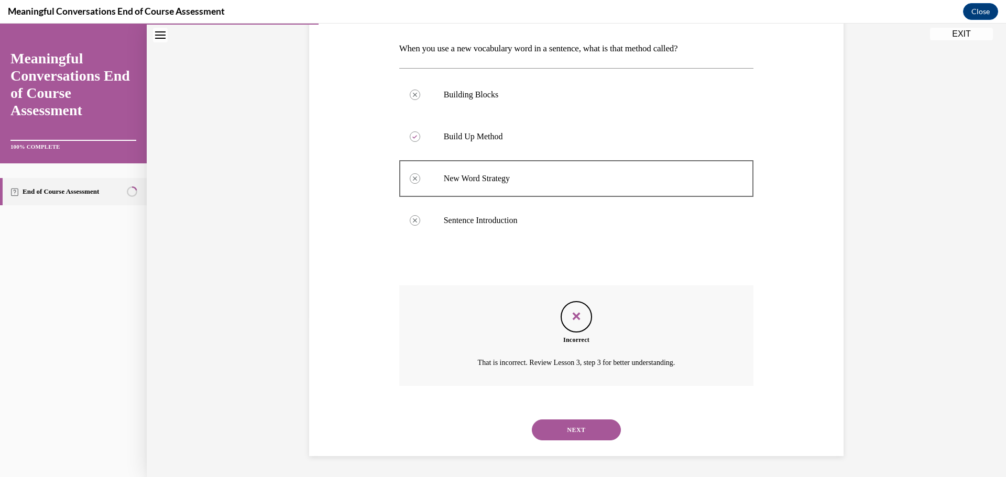
click at [575, 427] on button "NEXT" at bounding box center [576, 430] width 89 height 21
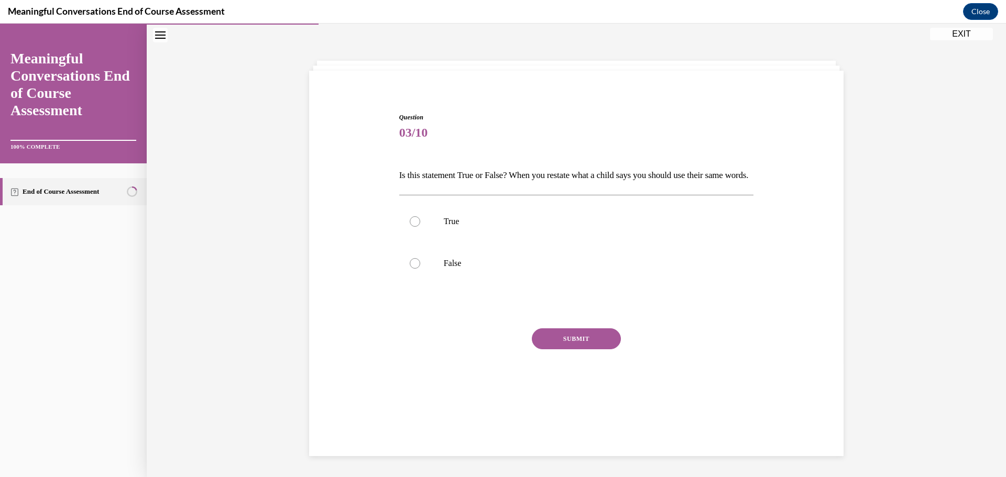
drag, startPoint x: 404, startPoint y: 238, endPoint x: 550, endPoint y: 318, distance: 166.5
click at [405, 238] on label "True" at bounding box center [576, 222] width 355 height 42
click at [410, 227] on input "True" at bounding box center [415, 221] width 10 height 10
radio input "true"
click at [574, 349] on button "SUBMIT" at bounding box center [576, 338] width 89 height 21
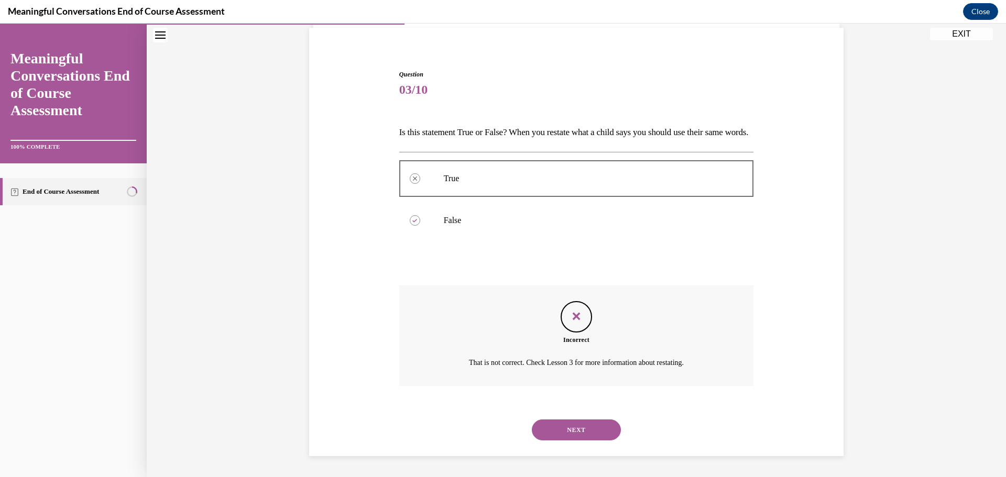
scroll to position [94, 0]
click at [591, 429] on button "NEXT" at bounding box center [576, 430] width 89 height 21
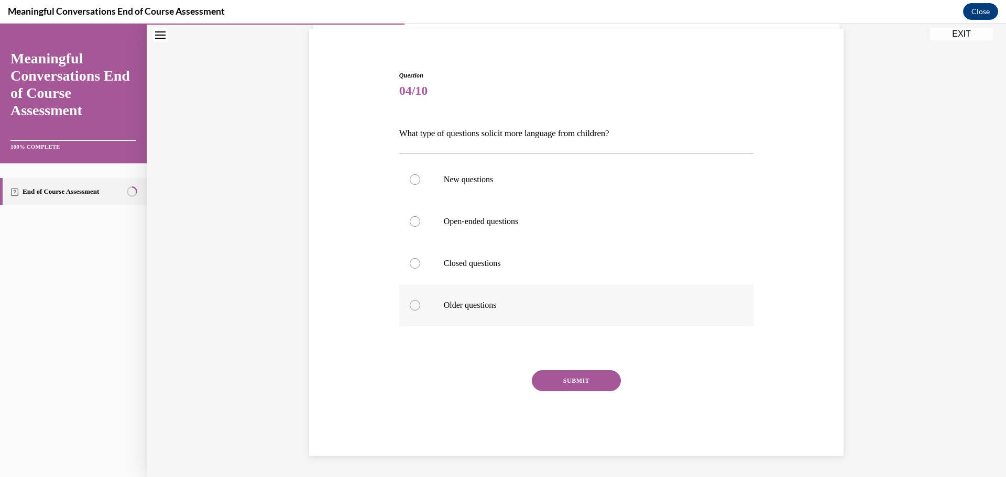
scroll to position [36, 0]
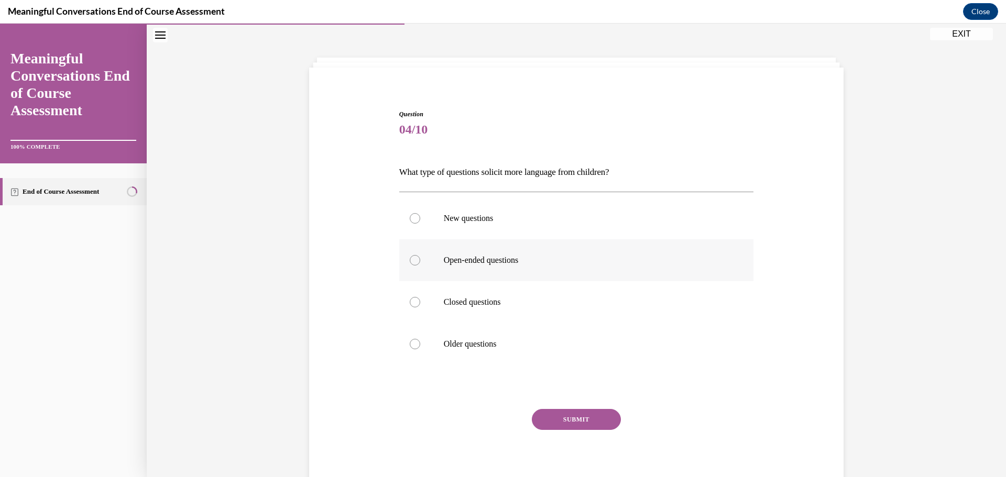
click at [506, 272] on label "Open-ended questions" at bounding box center [576, 260] width 355 height 42
click at [420, 266] on input "Open-ended questions" at bounding box center [415, 260] width 10 height 10
radio input "true"
click at [583, 420] on button "SUBMIT" at bounding box center [576, 419] width 89 height 21
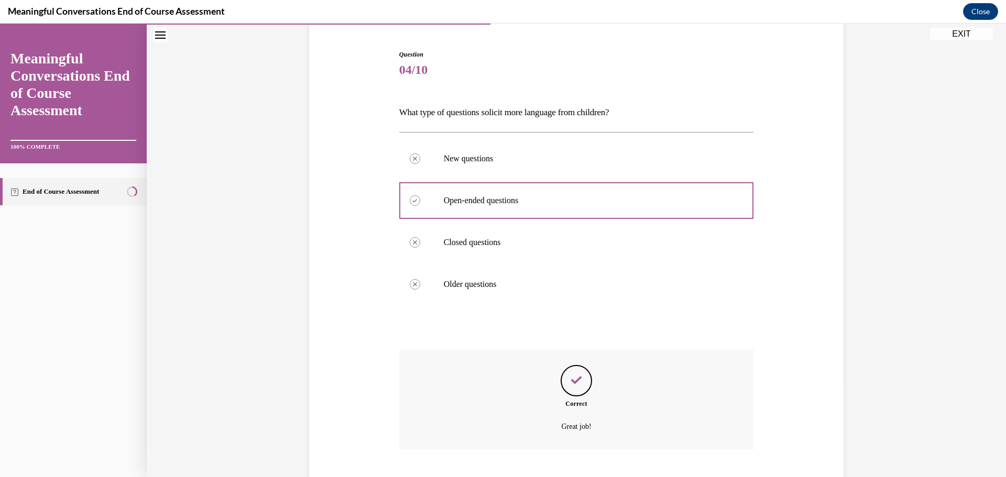
scroll to position [160, 0]
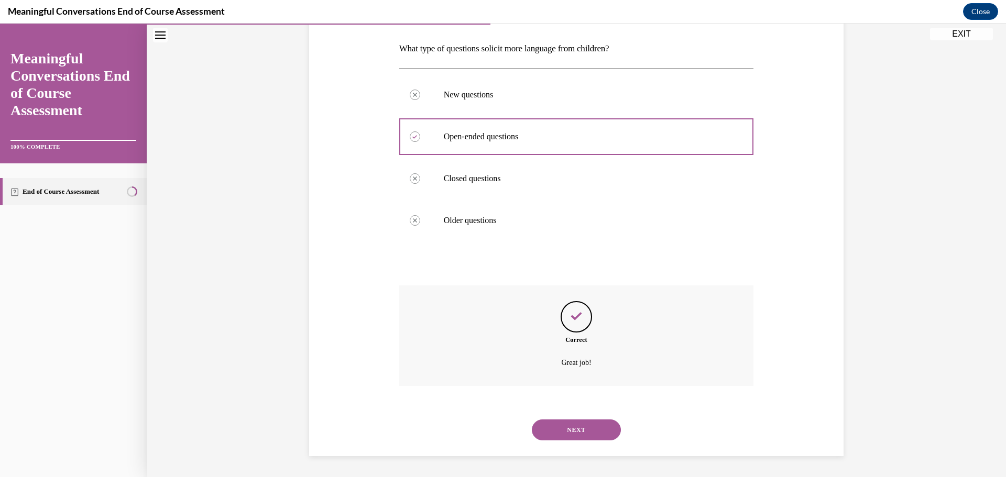
click at [593, 425] on button "NEXT" at bounding box center [576, 430] width 89 height 21
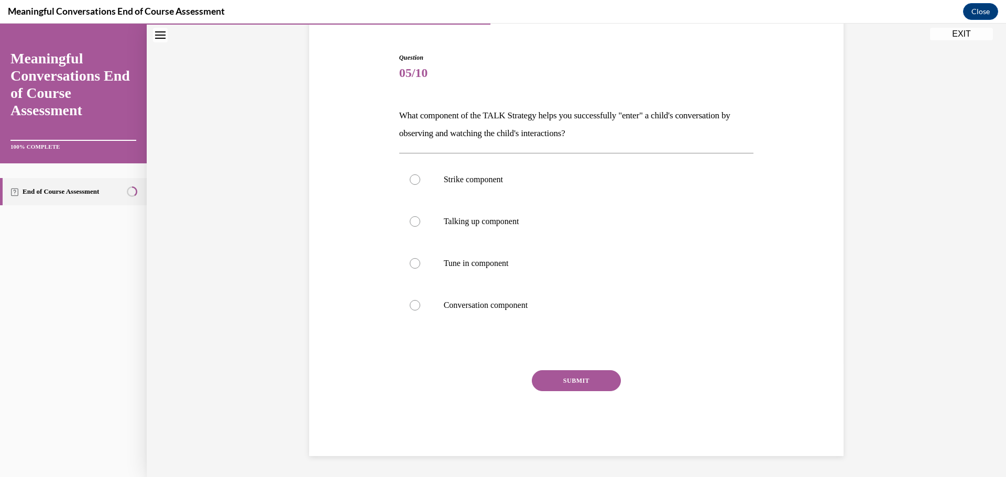
scroll to position [93, 0]
click at [480, 268] on p "Tune in component" at bounding box center [586, 263] width 284 height 10
click at [420, 268] on input "Tune in component" at bounding box center [415, 263] width 10 height 10
radio input "true"
click at [580, 377] on button "SUBMIT" at bounding box center [576, 380] width 89 height 21
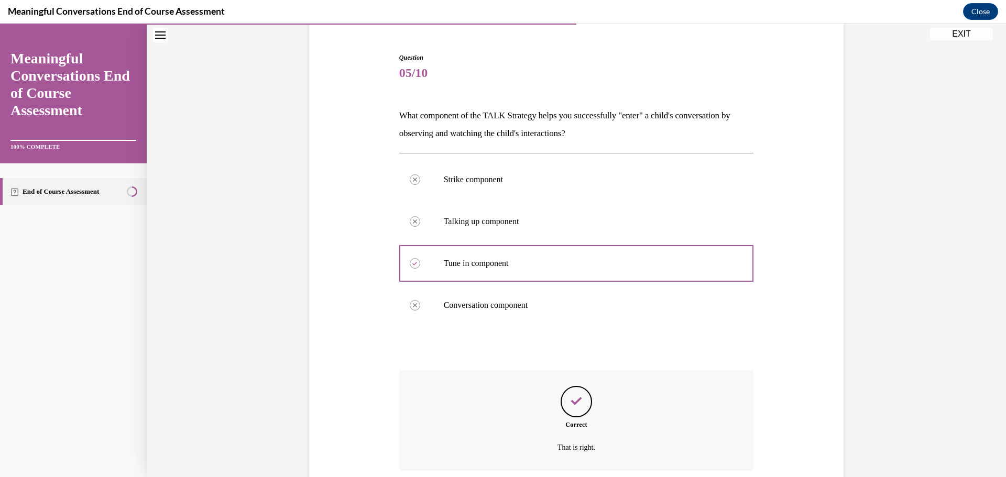
scroll to position [178, 0]
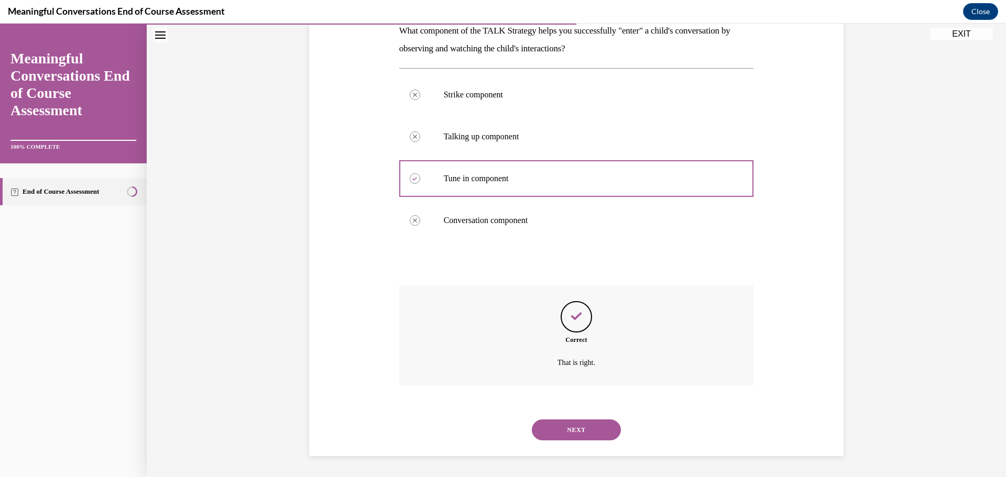
click at [584, 432] on button "NEXT" at bounding box center [576, 430] width 89 height 21
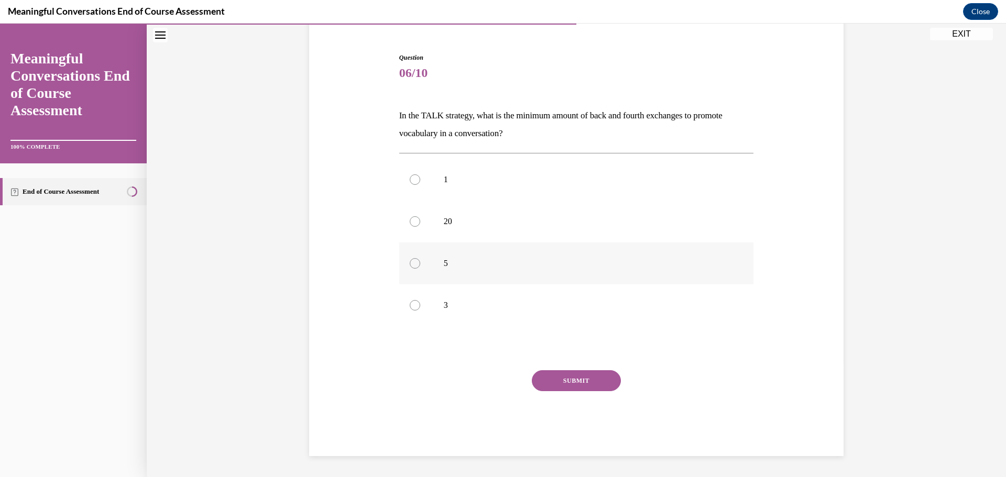
click at [474, 275] on label "5" at bounding box center [576, 264] width 355 height 42
click at [420, 269] on input "5" at bounding box center [415, 263] width 10 height 10
radio input "true"
click at [587, 376] on button "SUBMIT" at bounding box center [576, 380] width 89 height 21
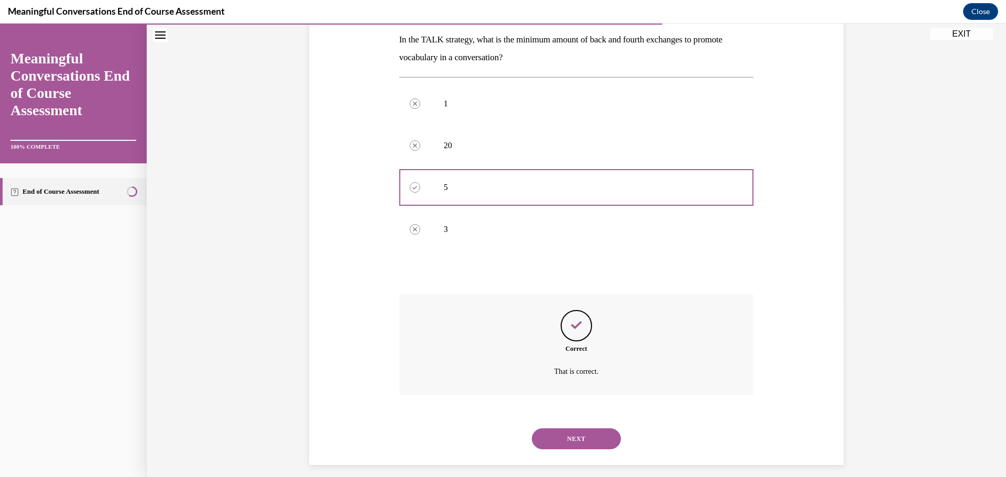
scroll to position [178, 0]
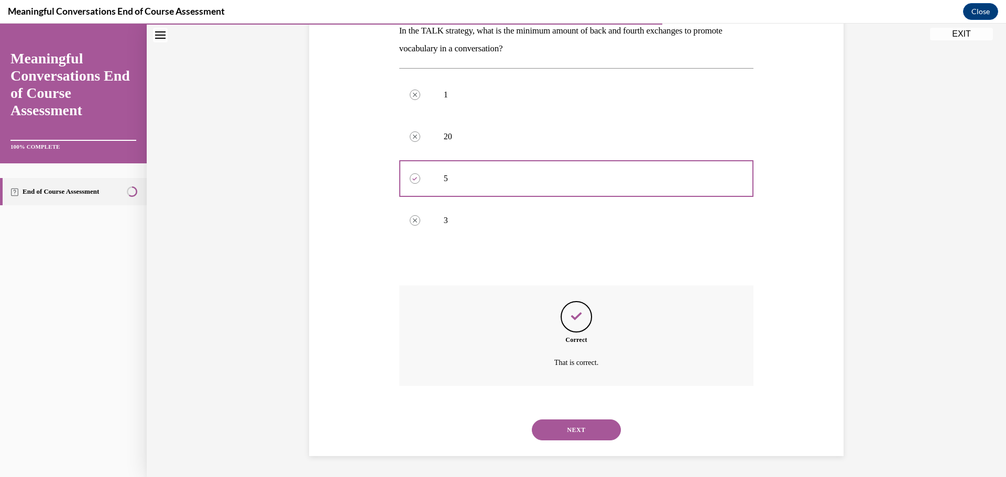
click at [585, 432] on button "NEXT" at bounding box center [576, 430] width 89 height 21
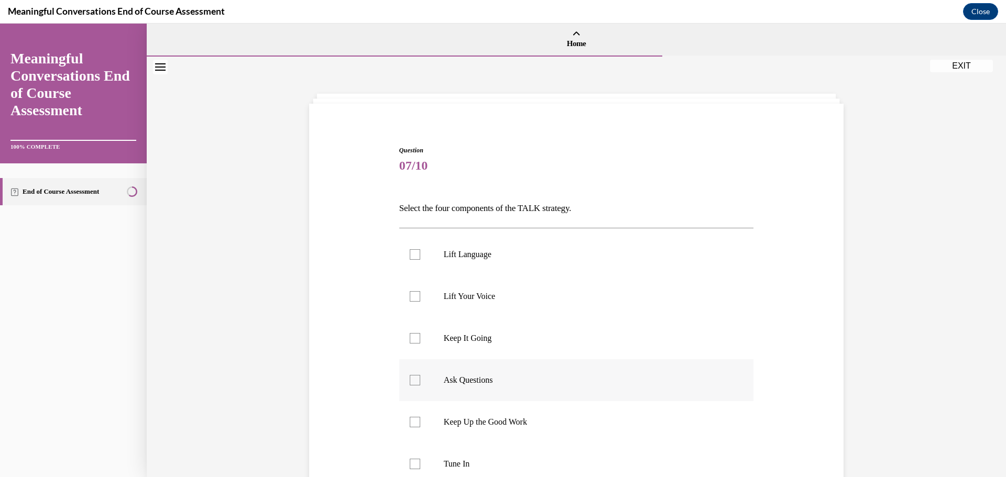
scroll to position [52, 0]
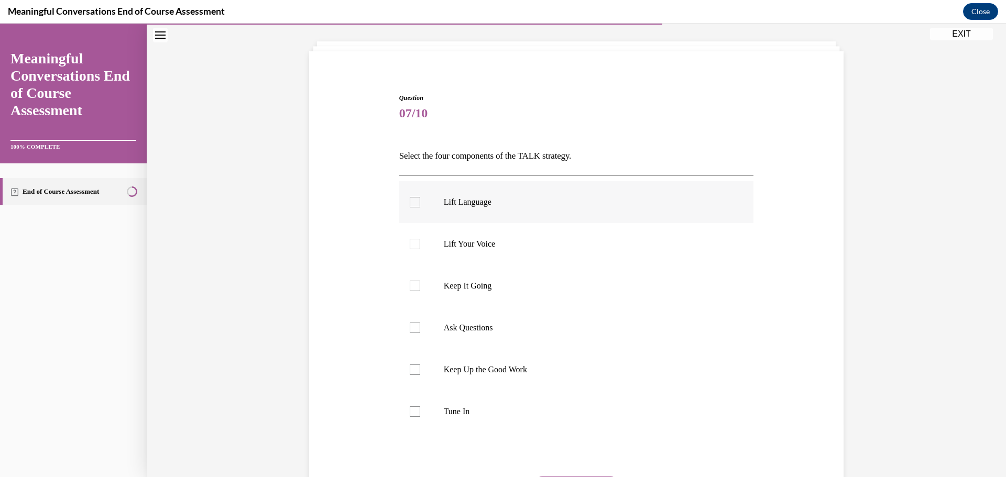
click at [412, 206] on div at bounding box center [415, 202] width 10 height 10
click at [412, 206] on input "Lift Language" at bounding box center [415, 202] width 10 height 10
checkbox input "true"
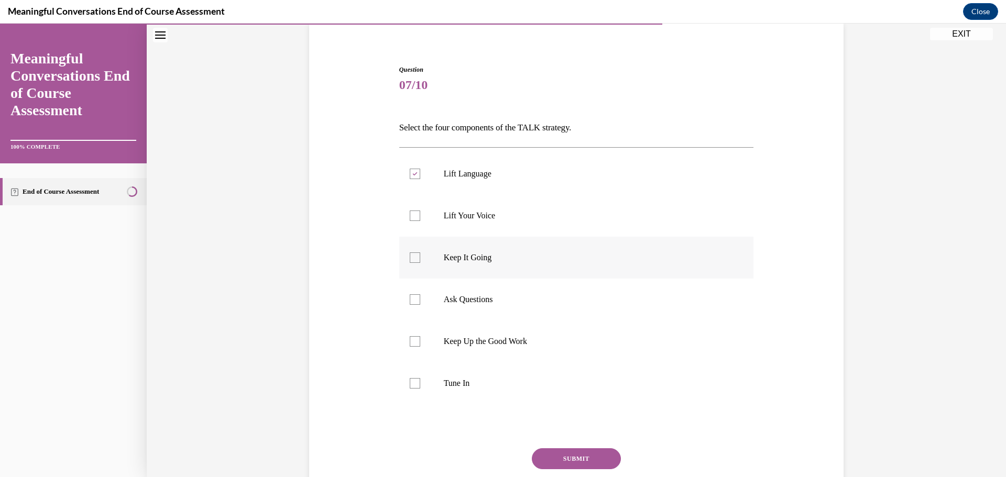
scroll to position [105, 0]
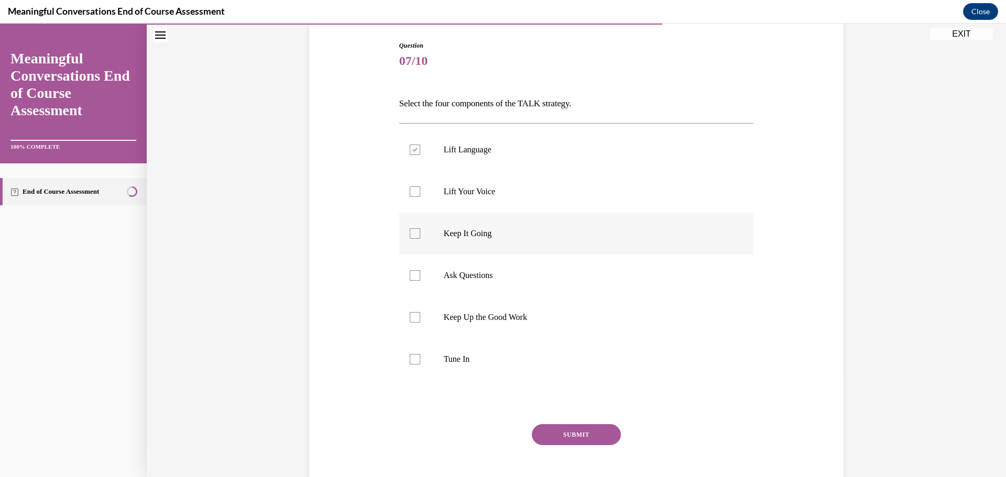
click at [414, 235] on div at bounding box center [415, 233] width 10 height 10
click at [414, 235] on input "Keep It Going" at bounding box center [415, 233] width 10 height 10
checkbox input "true"
click at [412, 279] on div at bounding box center [415, 275] width 10 height 10
click at [412, 279] on input "Ask Questions" at bounding box center [415, 275] width 10 height 10
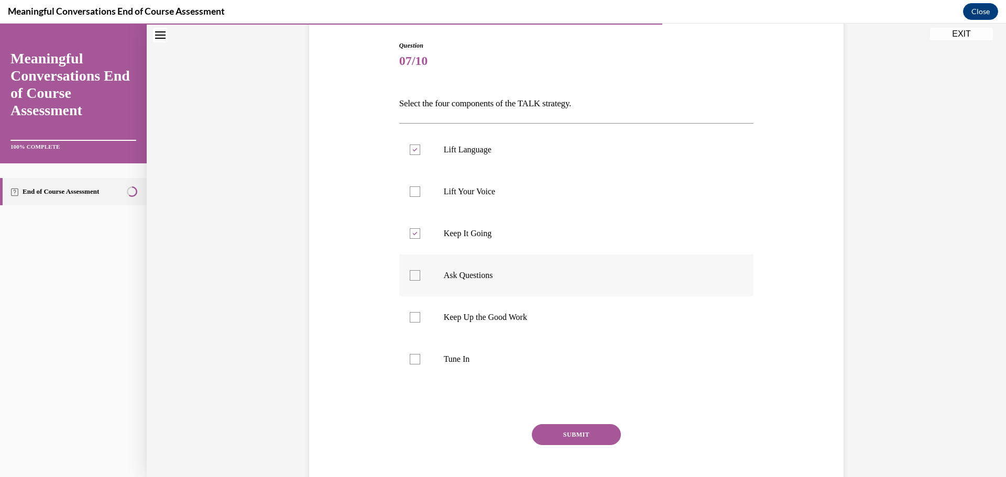
checkbox input "true"
click at [414, 358] on div at bounding box center [415, 359] width 10 height 10
click at [414, 358] on input "Tune In" at bounding box center [415, 359] width 10 height 10
checkbox input "true"
click at [584, 438] on button "SUBMIT" at bounding box center [576, 434] width 89 height 21
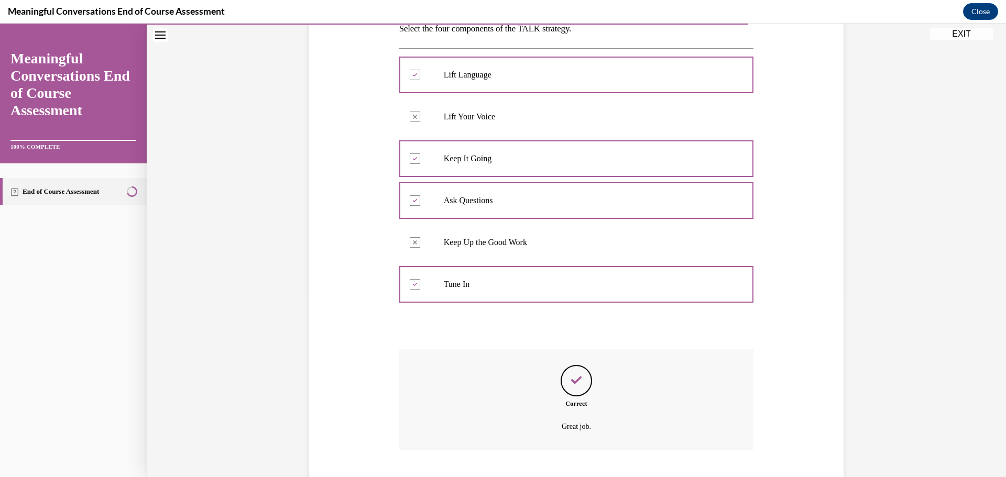
scroll to position [244, 0]
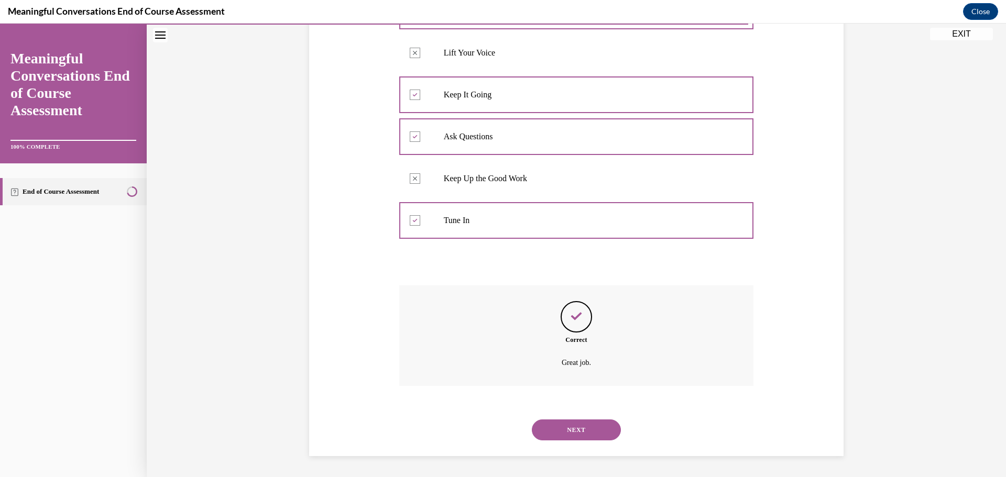
click at [586, 428] on button "NEXT" at bounding box center [576, 430] width 89 height 21
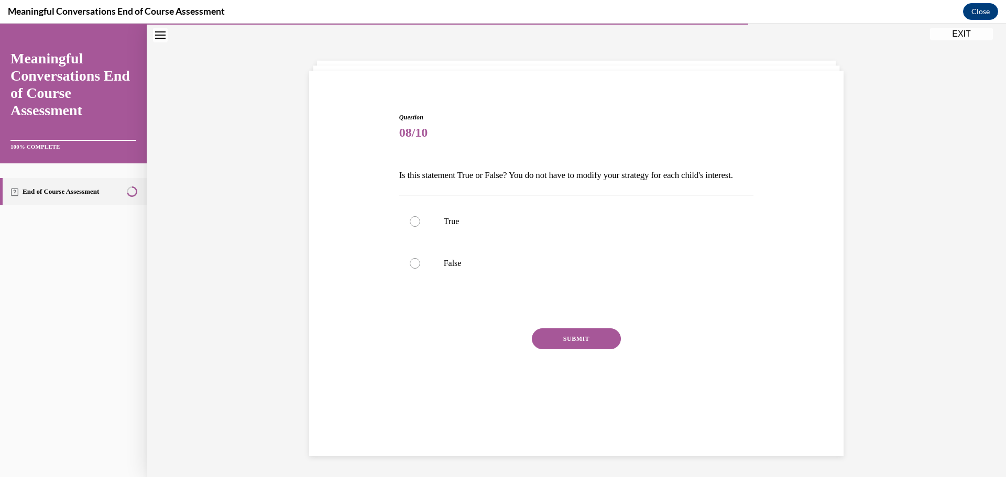
scroll to position [33, 0]
click at [420, 284] on label "False" at bounding box center [576, 264] width 355 height 42
click at [420, 269] on input "False" at bounding box center [415, 263] width 10 height 10
radio input "true"
click at [555, 349] on button "SUBMIT" at bounding box center [576, 338] width 89 height 21
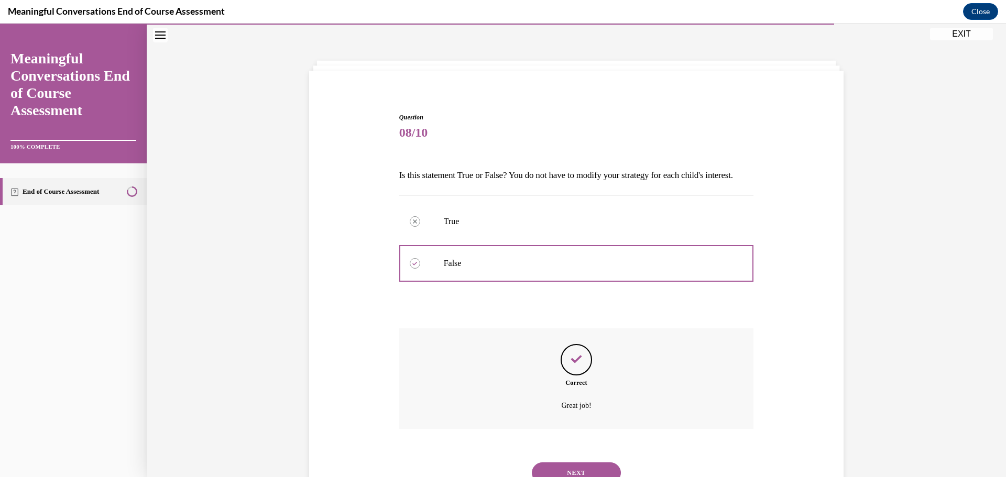
scroll to position [94, 0]
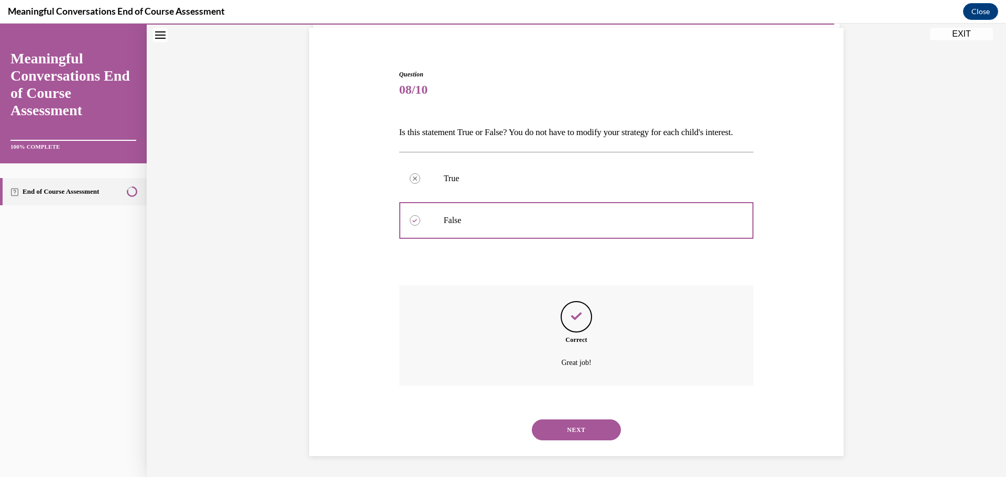
click at [571, 430] on button "NEXT" at bounding box center [576, 430] width 89 height 21
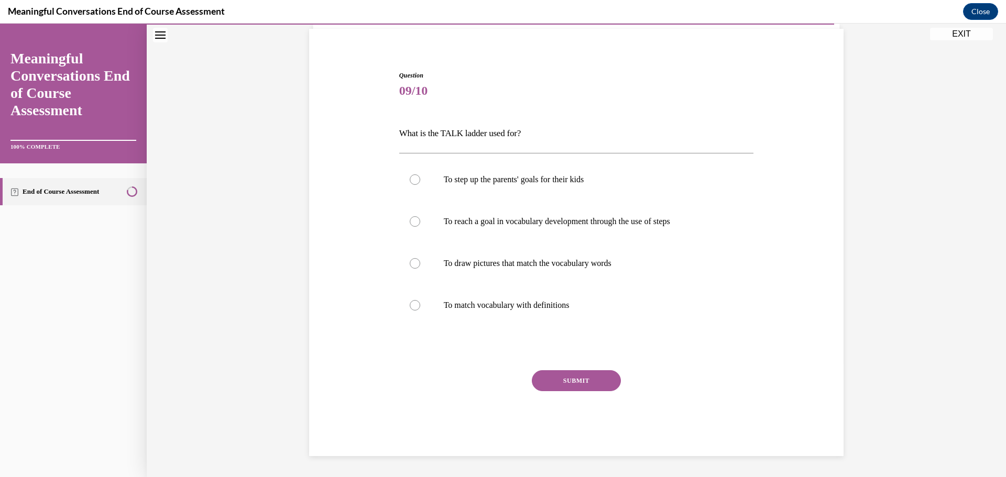
scroll to position [36, 0]
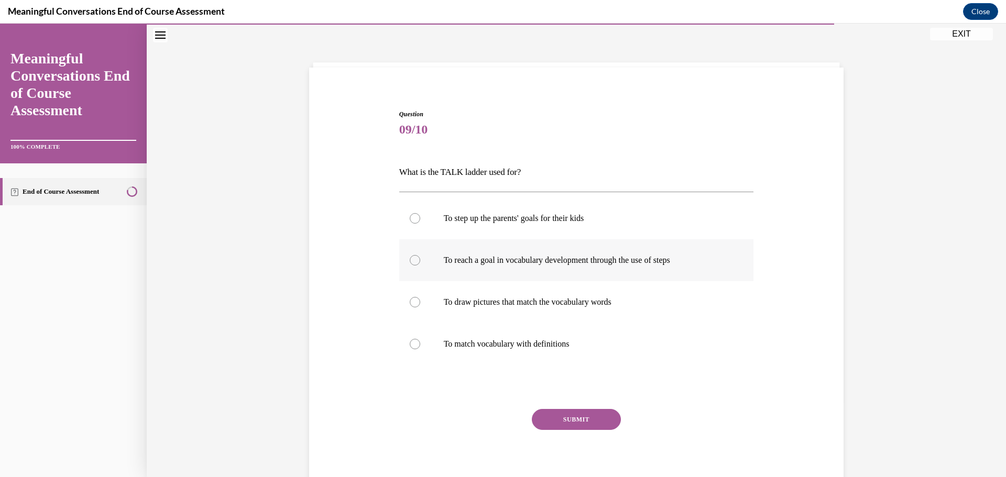
click at [497, 261] on p "To reach a goal in vocabulary development through the use of steps" at bounding box center [586, 260] width 284 height 10
click at [420, 261] on input "To reach a goal in vocabulary development through the use of steps" at bounding box center [415, 260] width 10 height 10
radio input "true"
click at [560, 424] on button "SUBMIT" at bounding box center [576, 419] width 89 height 21
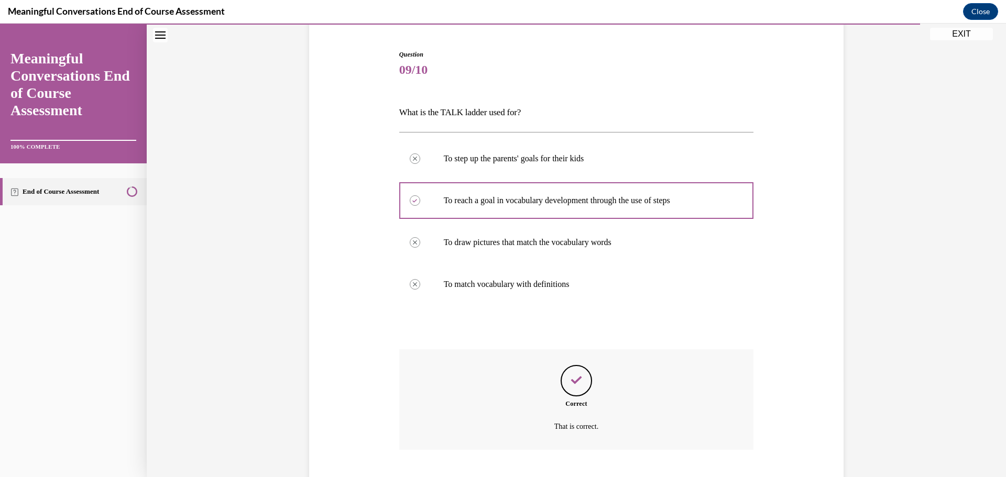
scroll to position [160, 0]
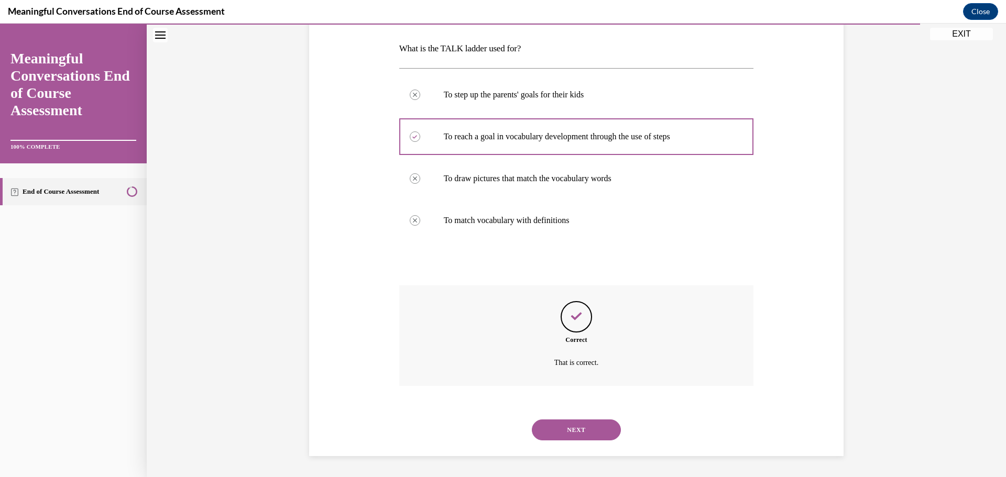
click at [570, 430] on button "NEXT" at bounding box center [576, 430] width 89 height 21
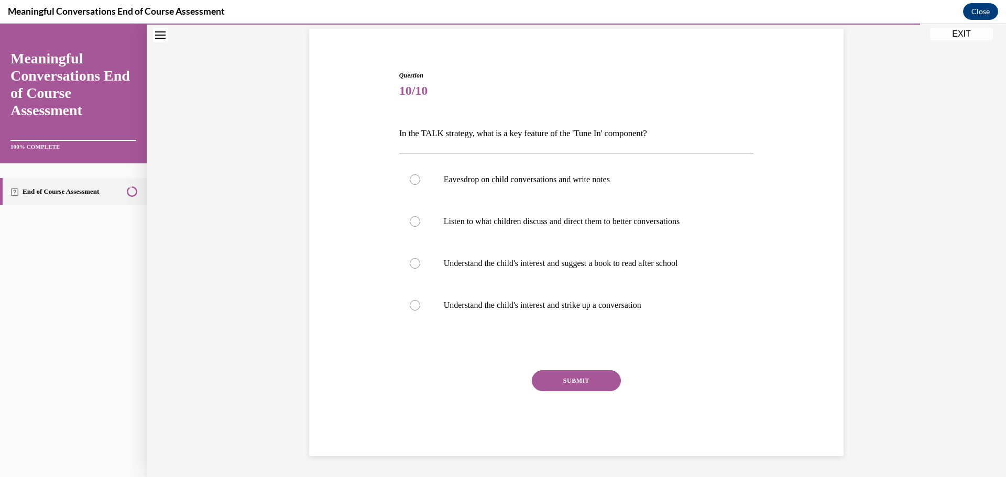
scroll to position [75, 0]
click at [519, 308] on p "Understand the child's interest and strike up a conversation" at bounding box center [586, 305] width 284 height 10
click at [420, 308] on input "Understand the child's interest and strike up a conversation" at bounding box center [415, 305] width 10 height 10
radio input "true"
click at [557, 381] on button "SUBMIT" at bounding box center [576, 380] width 89 height 21
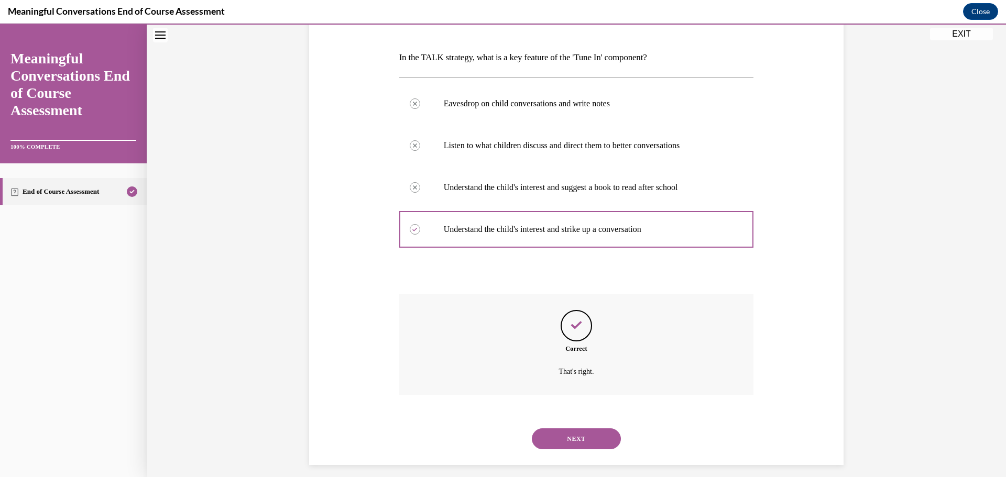
scroll to position [160, 0]
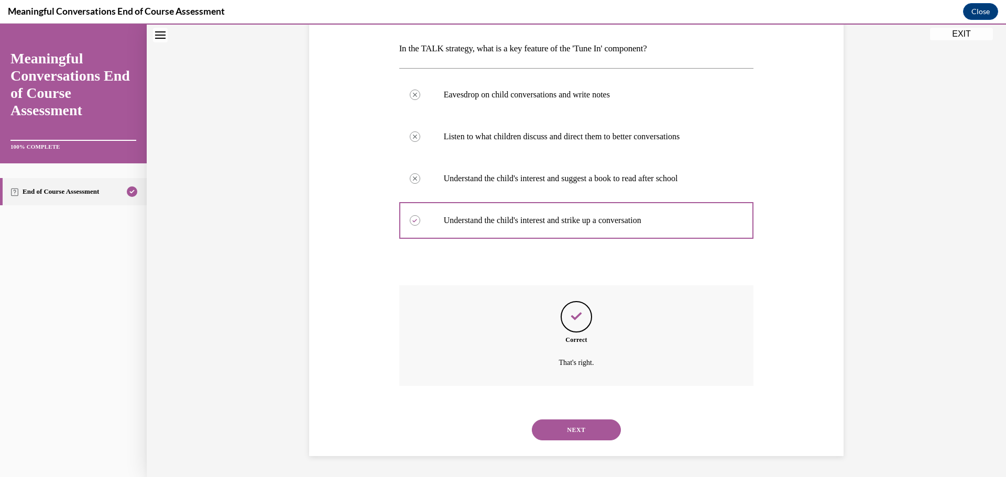
click at [576, 433] on button "NEXT" at bounding box center [576, 430] width 89 height 21
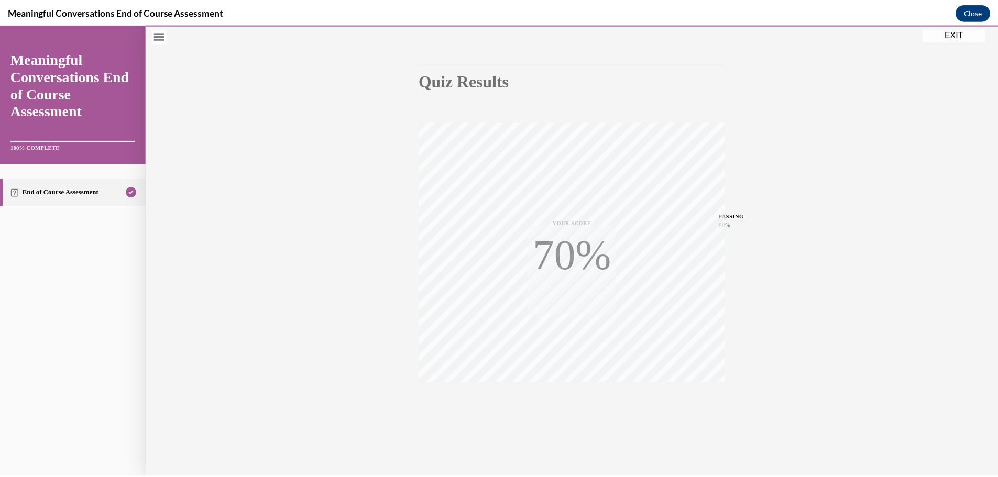
scroll to position [83, 0]
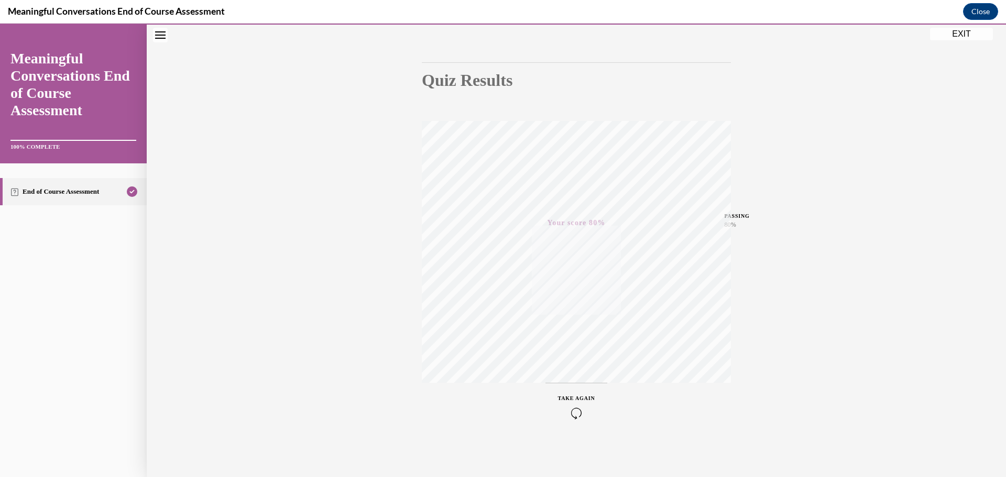
click at [957, 33] on button "EXIT" at bounding box center [961, 34] width 63 height 13
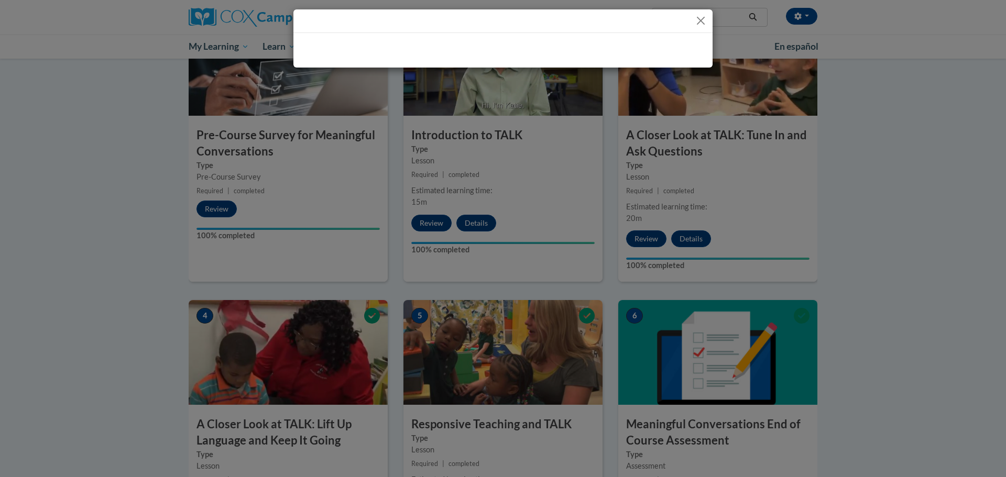
scroll to position [262, 0]
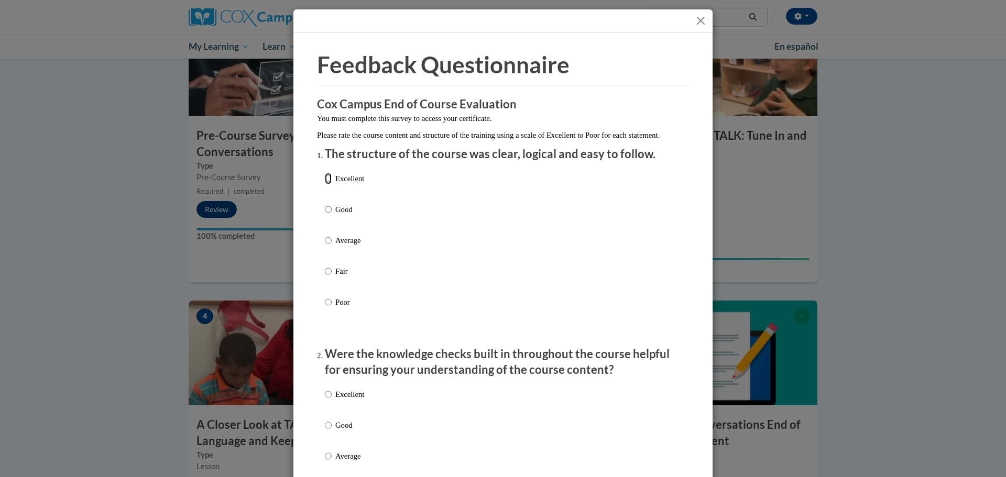
click at [325, 184] on input "Excellent" at bounding box center [328, 179] width 7 height 12
radio input "true"
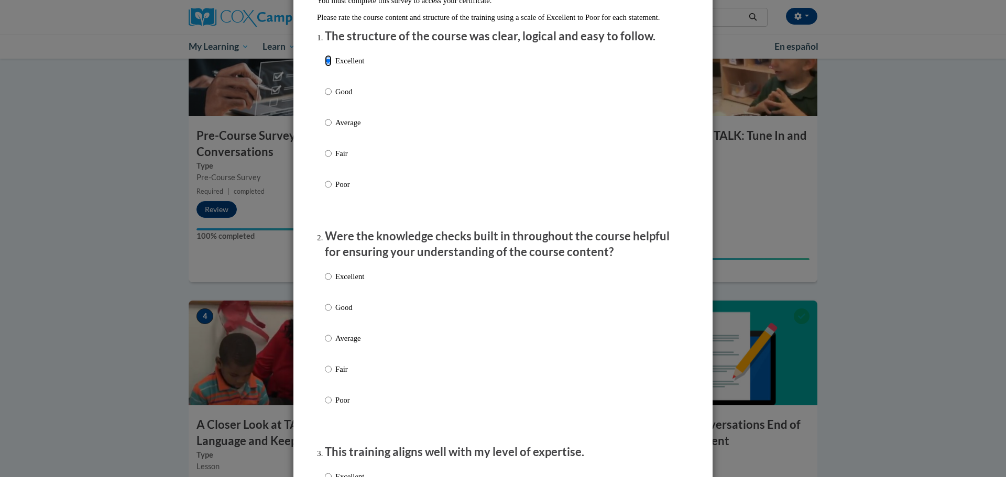
scroll to position [157, 0]
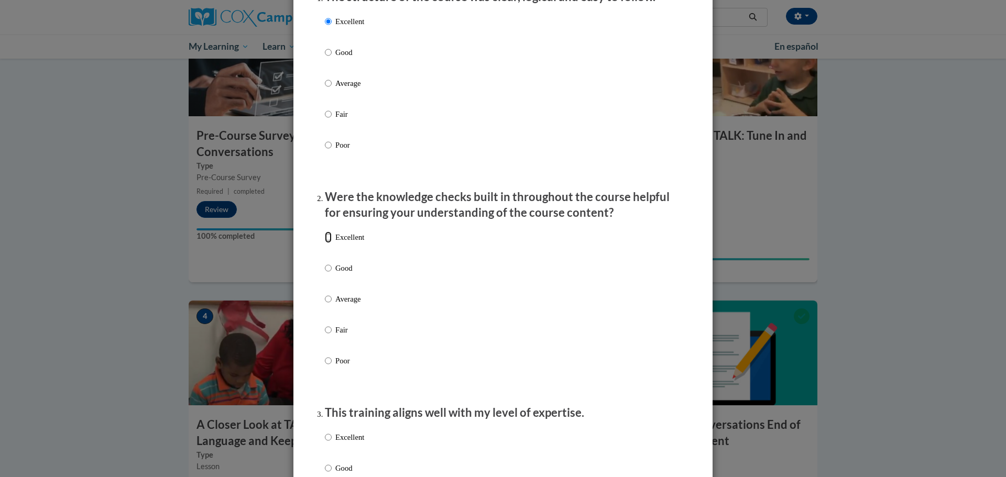
click at [325, 243] on input "Excellent" at bounding box center [328, 238] width 7 height 12
radio input "true"
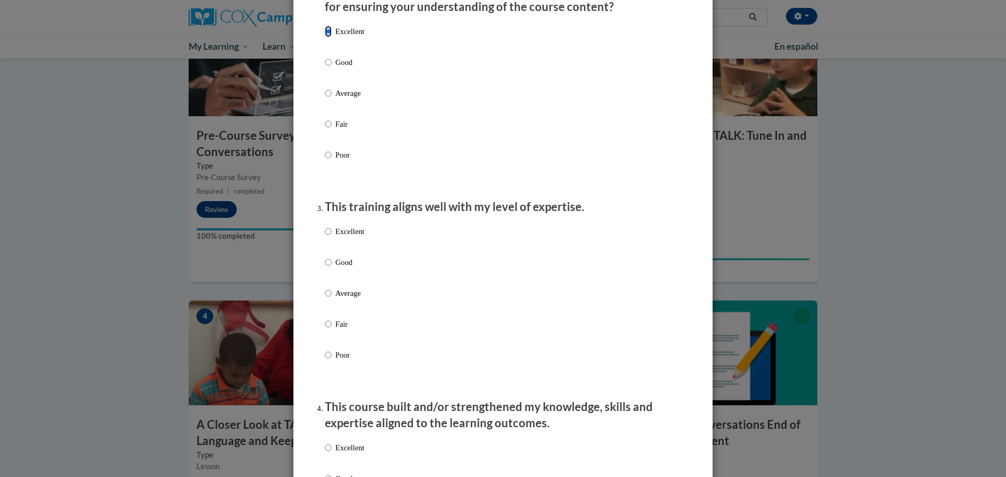
scroll to position [419, 0]
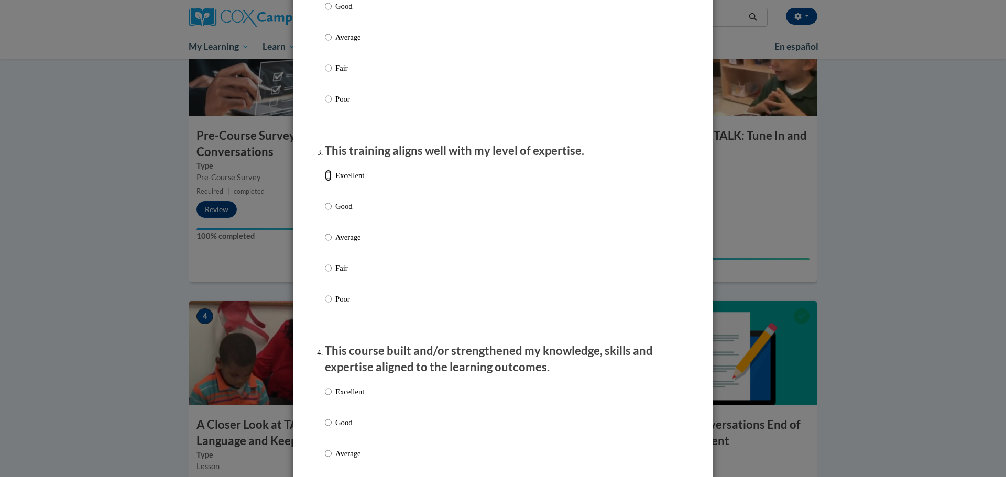
click at [325, 181] on input "Excellent" at bounding box center [328, 176] width 7 height 12
radio input "true"
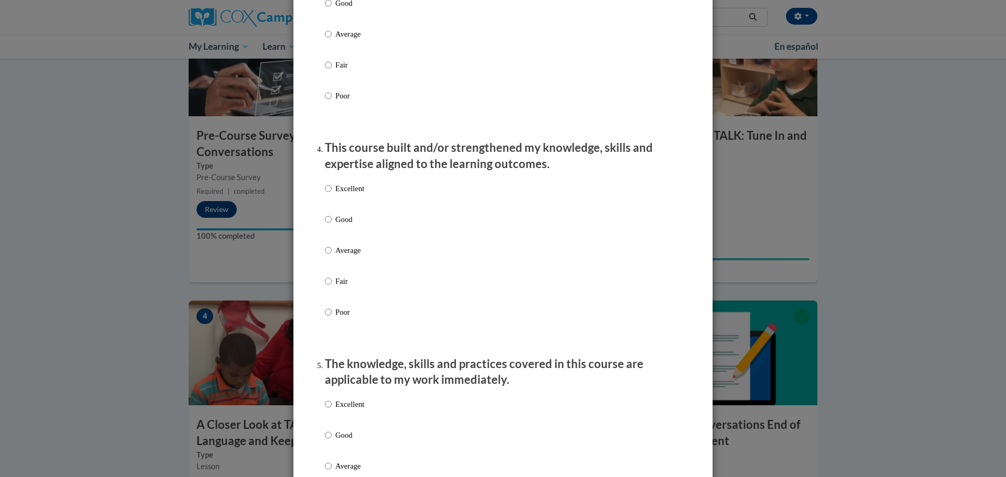
scroll to position [629, 0]
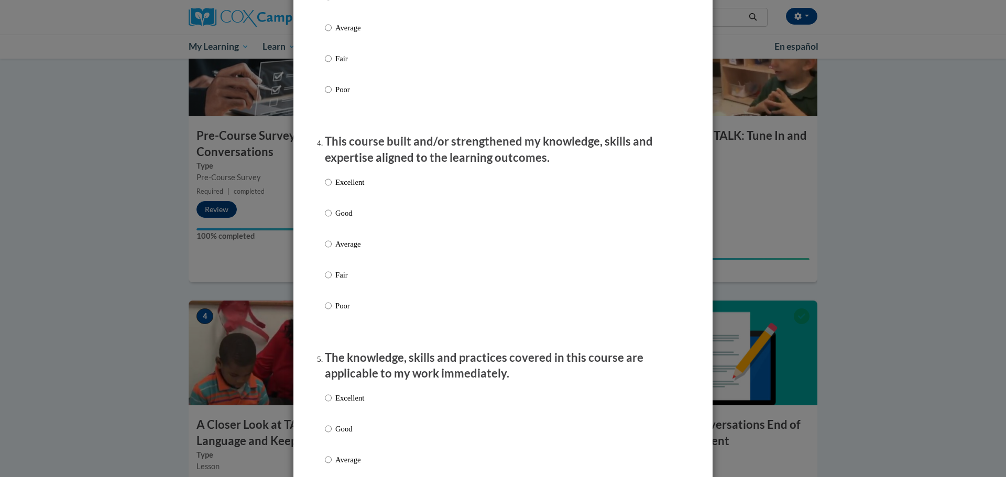
click at [325, 188] on input "Excellent" at bounding box center [328, 183] width 7 height 12
radio input "true"
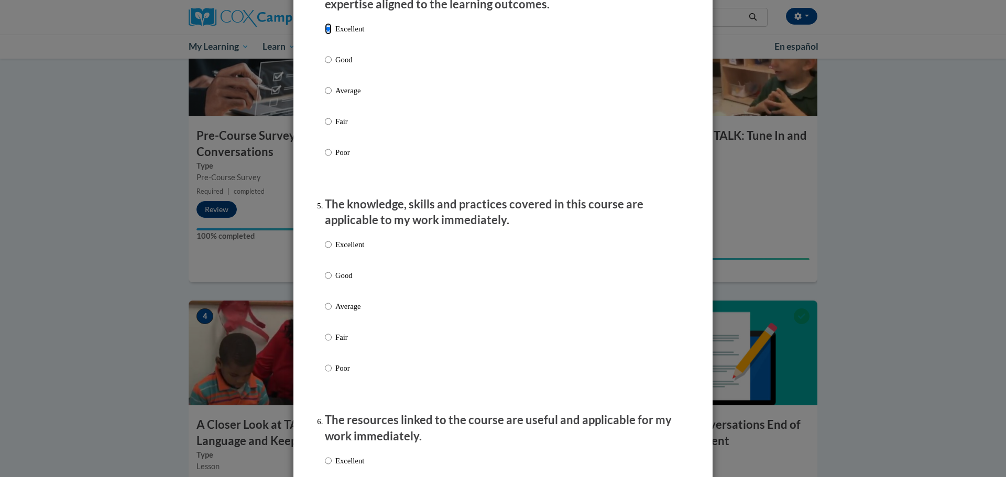
scroll to position [838, 0]
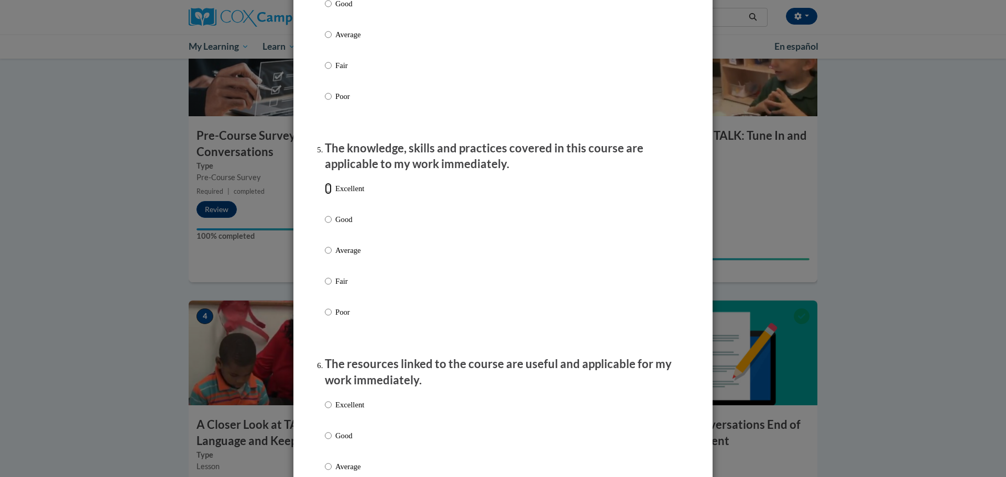
click at [325, 194] on input "Excellent" at bounding box center [328, 189] width 7 height 12
radio input "true"
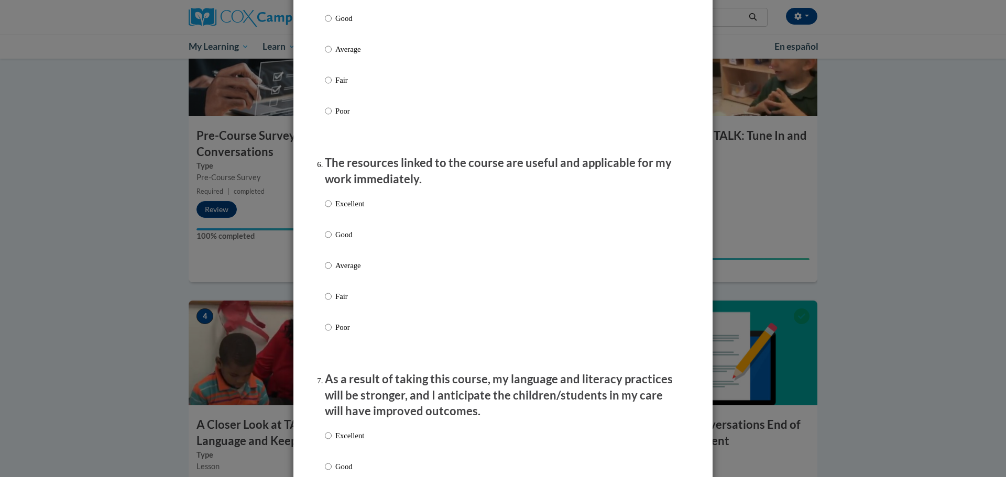
scroll to position [1048, 0]
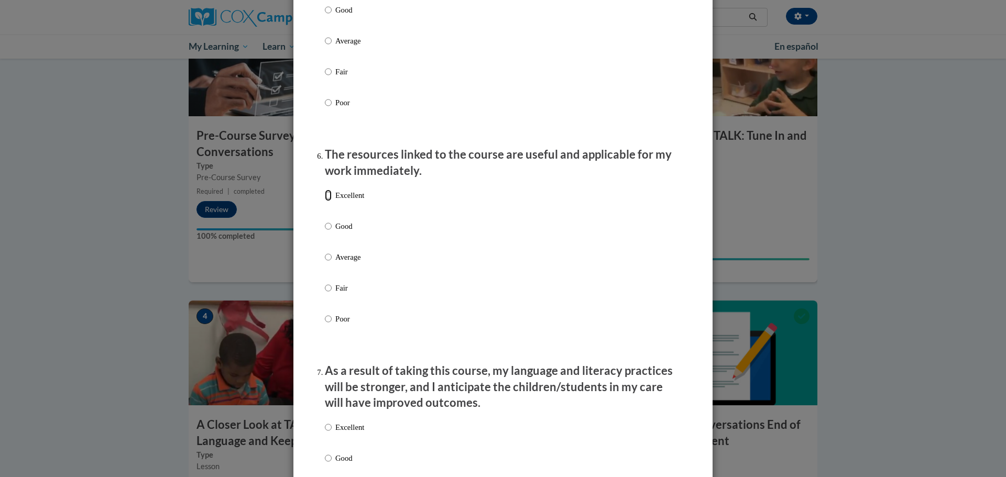
click at [325, 201] on input "Excellent" at bounding box center [328, 196] width 7 height 12
radio input "true"
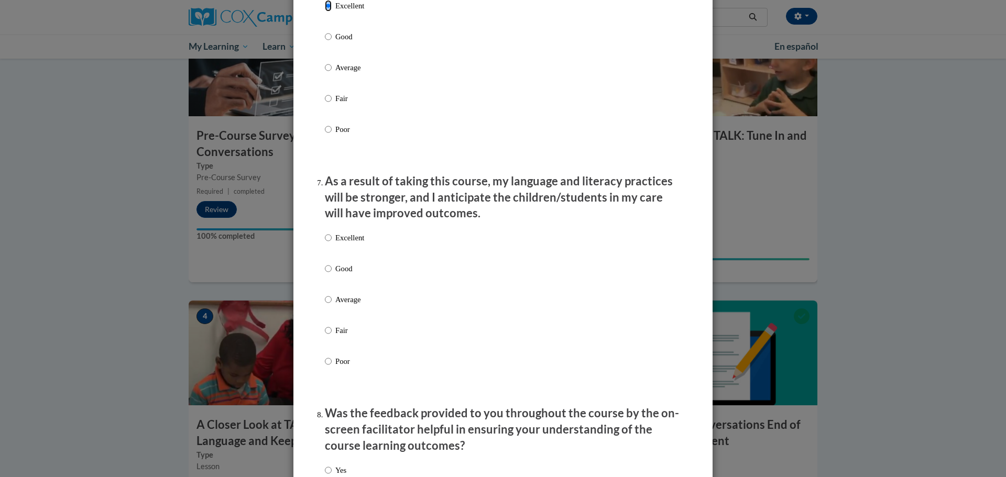
scroll to position [1257, 0]
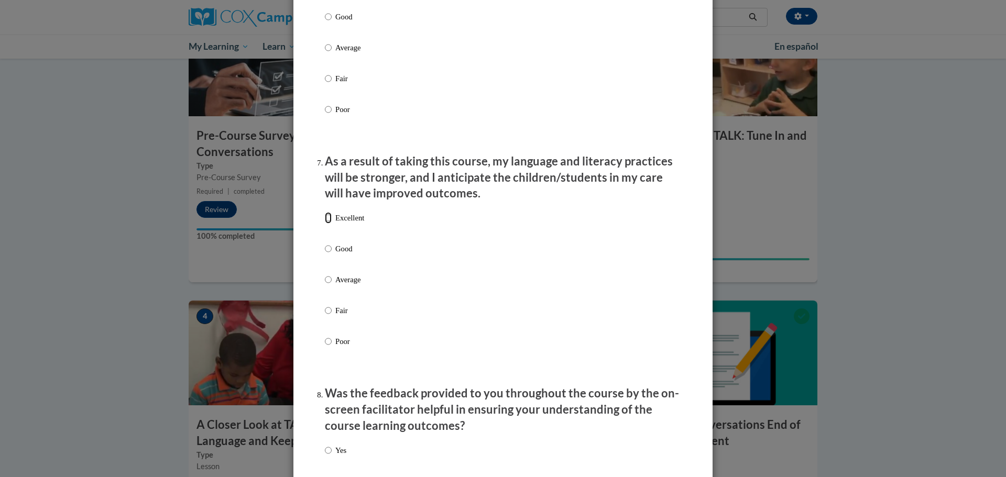
click at [325, 223] on input "Excellent" at bounding box center [328, 218] width 7 height 12
radio input "true"
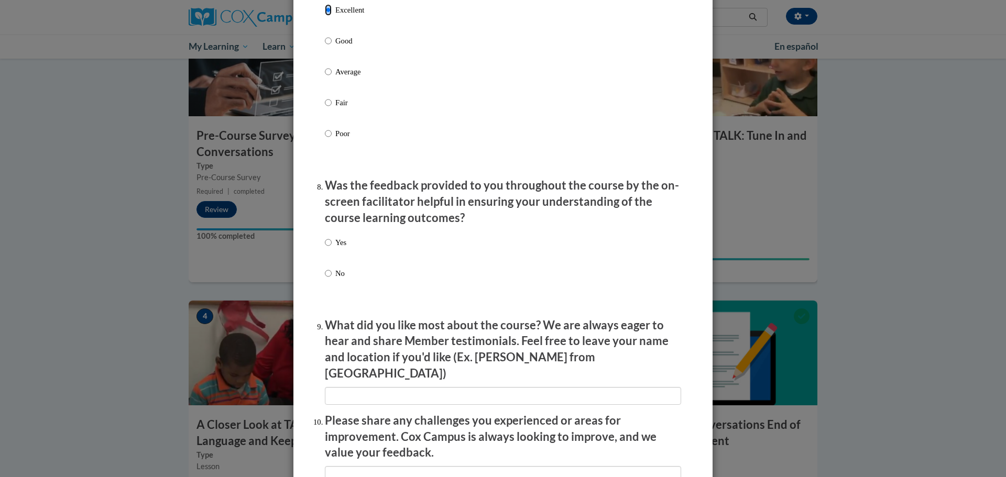
scroll to position [1467, 0]
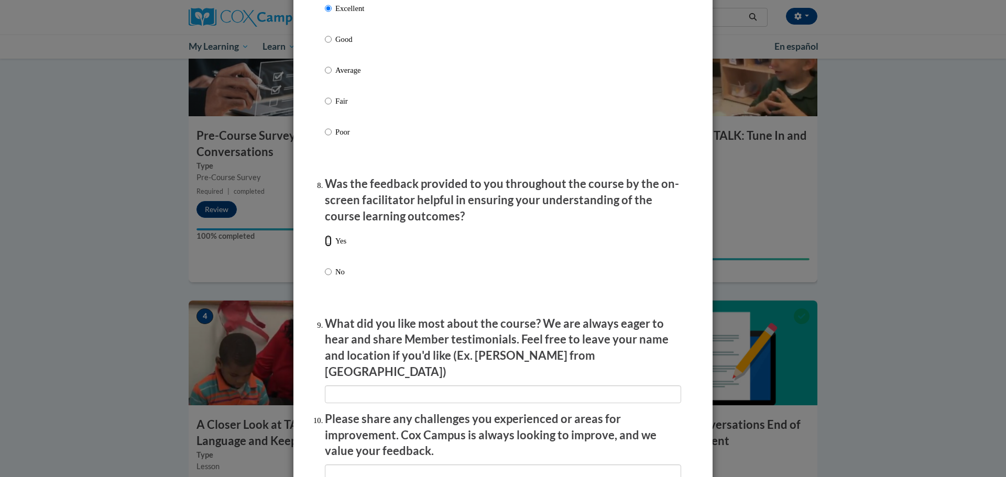
click at [325, 247] on input "Yes" at bounding box center [328, 241] width 7 height 12
radio input "true"
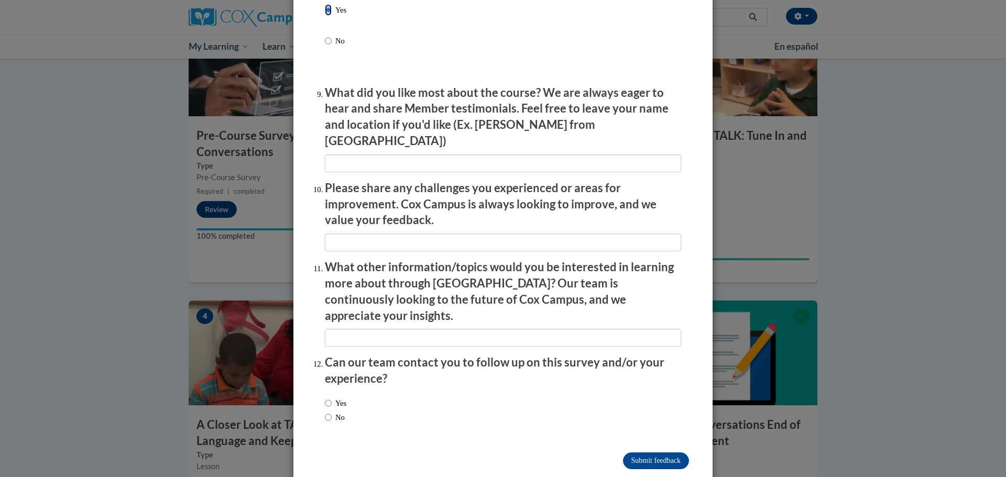
scroll to position [1700, 0]
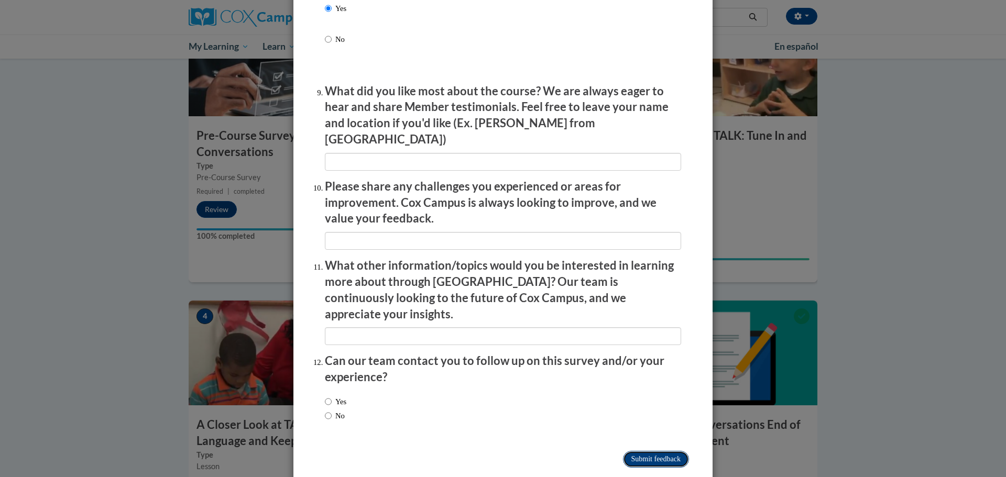
click at [637, 451] on input "Submit feedback" at bounding box center [656, 459] width 66 height 17
